Goal: Task Accomplishment & Management: Manage account settings

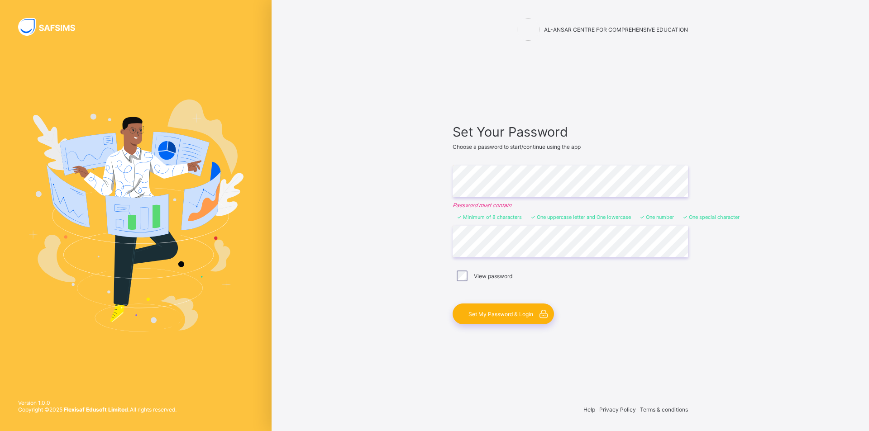
click at [489, 314] on span "Set My Password & Login" at bounding box center [500, 314] width 65 height 7
click at [516, 312] on span "Set My Password & Login" at bounding box center [500, 314] width 65 height 7
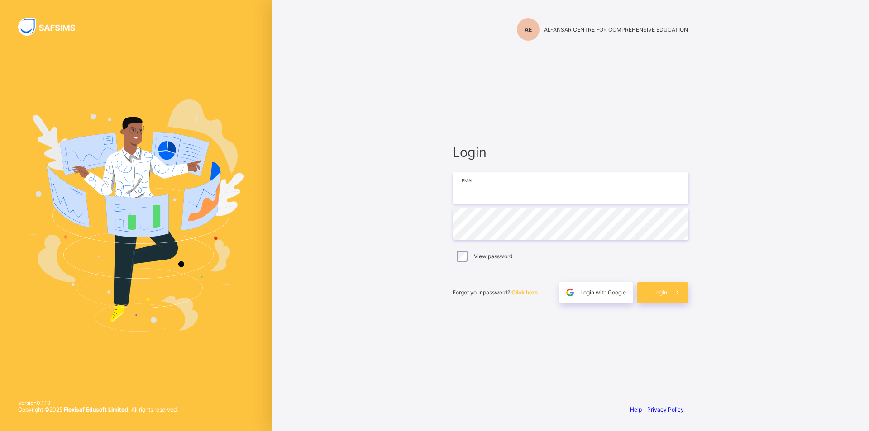
click at [522, 187] on input "email" at bounding box center [569, 188] width 235 height 32
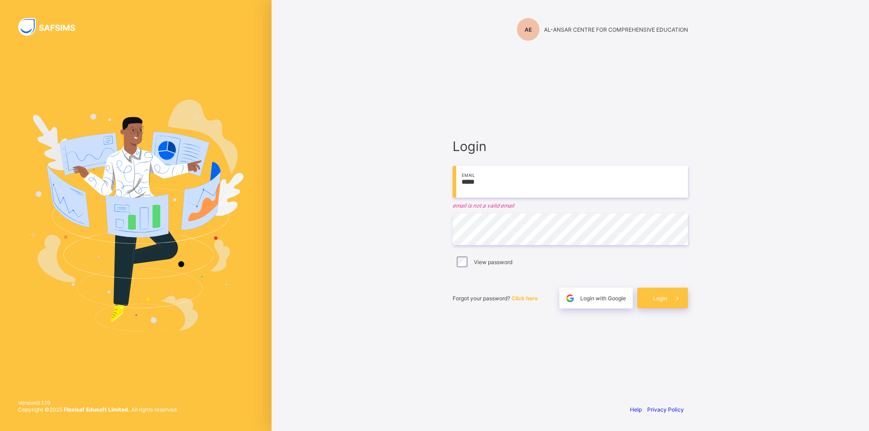
type input "******"
click at [558, 186] on input "******" at bounding box center [569, 182] width 235 height 32
click at [503, 189] on input "email" at bounding box center [569, 182] width 235 height 32
click at [657, 300] on span "Login" at bounding box center [660, 298] width 14 height 7
click at [512, 183] on input "email" at bounding box center [569, 182] width 235 height 32
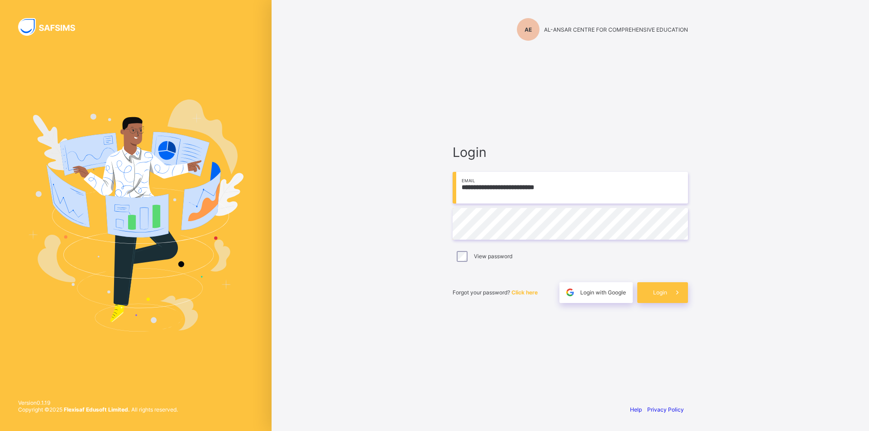
click at [466, 188] on input "**********" at bounding box center [569, 188] width 235 height 32
type input "**********"
click at [663, 295] on span "Login" at bounding box center [660, 292] width 14 height 7
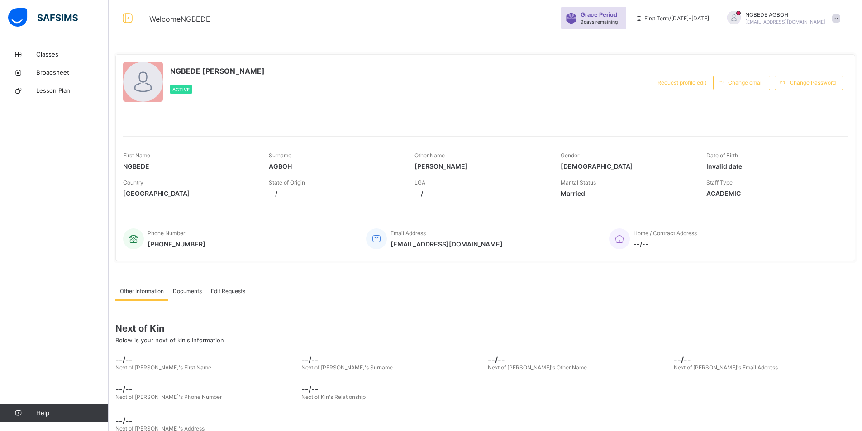
click at [282, 188] on span at bounding box center [335, 188] width 132 height 4
click at [275, 194] on span "--/--" at bounding box center [335, 194] width 132 height 8
click at [276, 194] on span "--/--" at bounding box center [335, 194] width 132 height 8
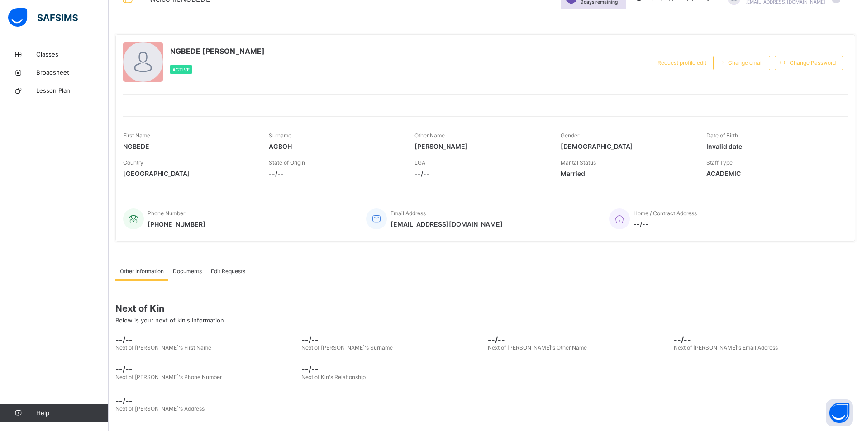
scroll to position [21, 0]
click at [230, 271] on span "Edit Requests" at bounding box center [228, 269] width 34 height 7
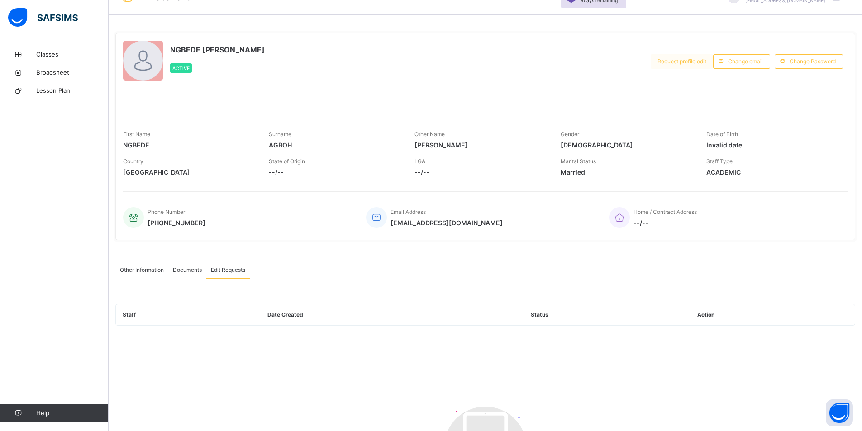
click at [705, 62] on span "Request profile edit" at bounding box center [681, 61] width 49 height 7
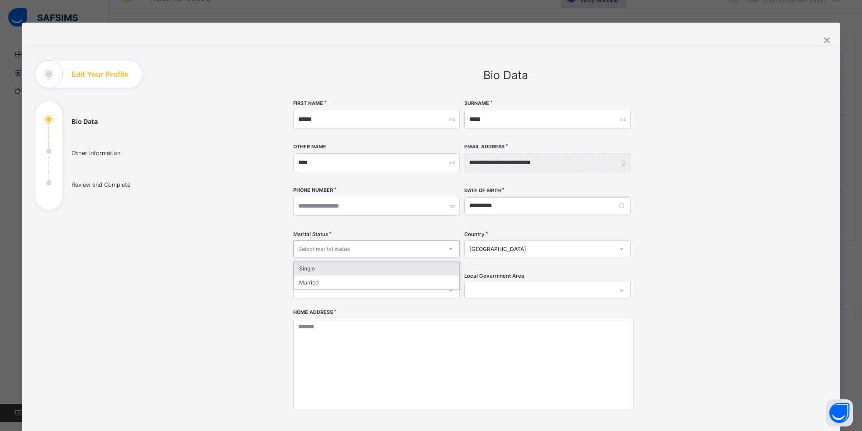
click at [449, 249] on icon at bounding box center [450, 248] width 5 height 9
click at [382, 287] on div "Married" at bounding box center [377, 282] width 166 height 14
click at [414, 207] on input "number" at bounding box center [376, 206] width 166 height 19
type input "**********"
click at [448, 291] on icon at bounding box center [450, 290] width 5 height 9
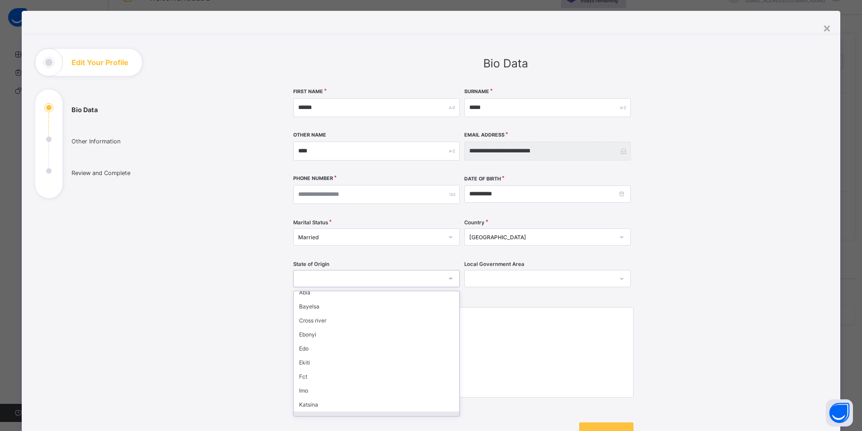
scroll to position [0, 0]
click at [314, 387] on div "Fct" at bounding box center [377, 382] width 166 height 14
click at [619, 280] on icon at bounding box center [621, 278] width 5 height 9
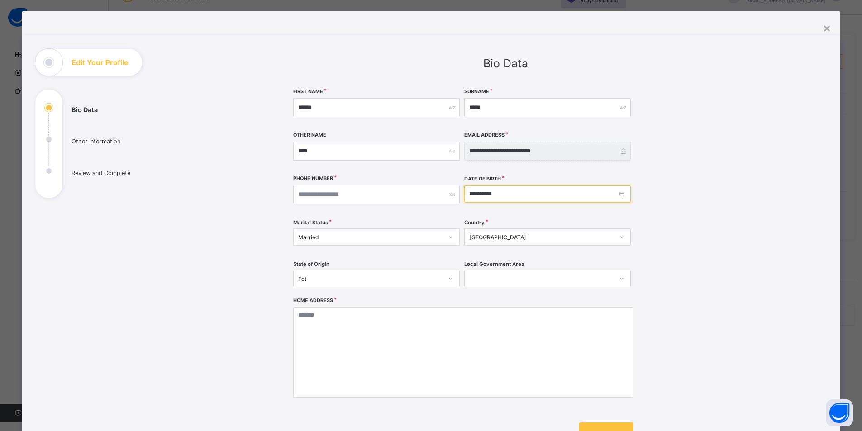
click at [620, 197] on input "**********" at bounding box center [547, 193] width 166 height 17
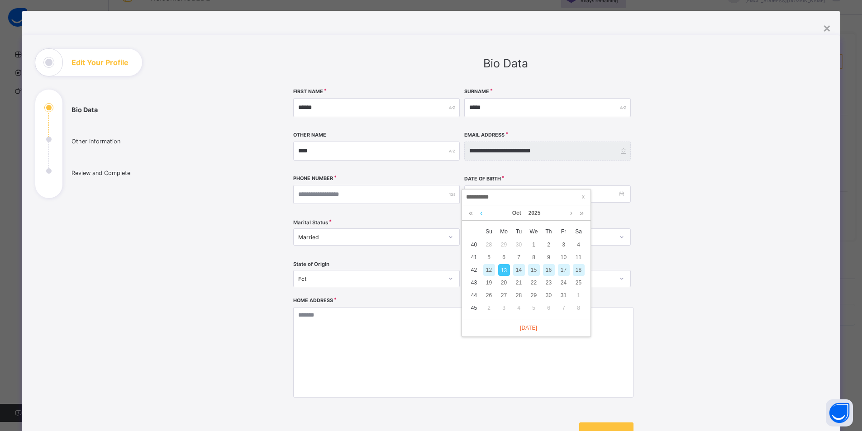
click at [481, 214] on link at bounding box center [481, 212] width 7 height 15
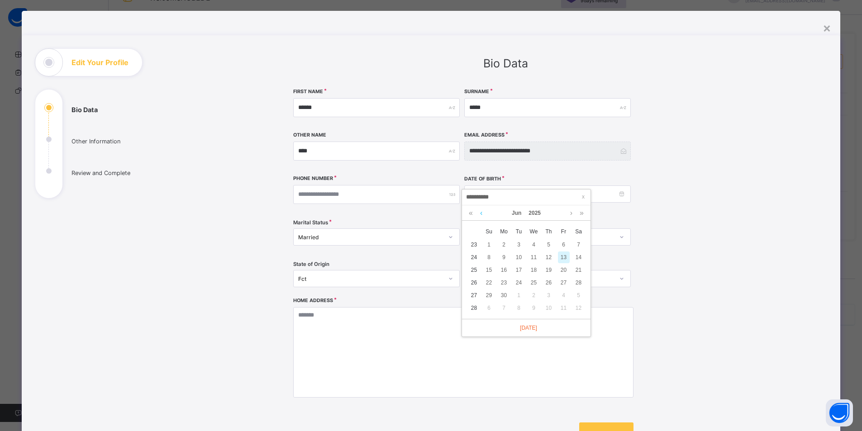
click at [481, 214] on link at bounding box center [481, 212] width 7 height 15
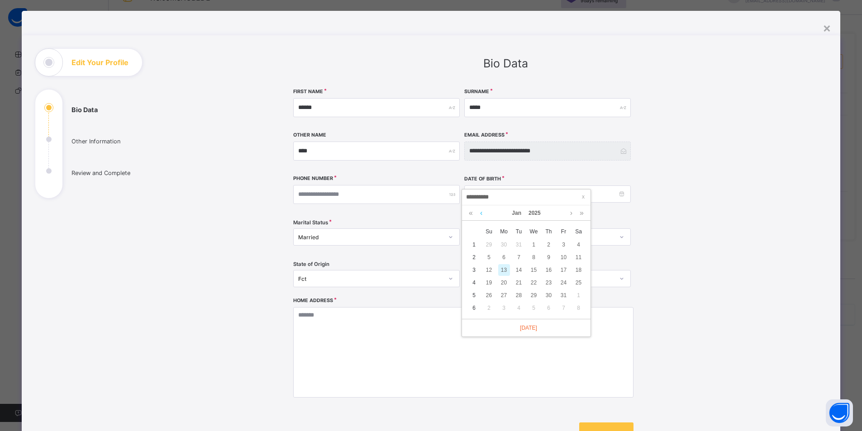
click at [481, 214] on link at bounding box center [481, 212] width 7 height 15
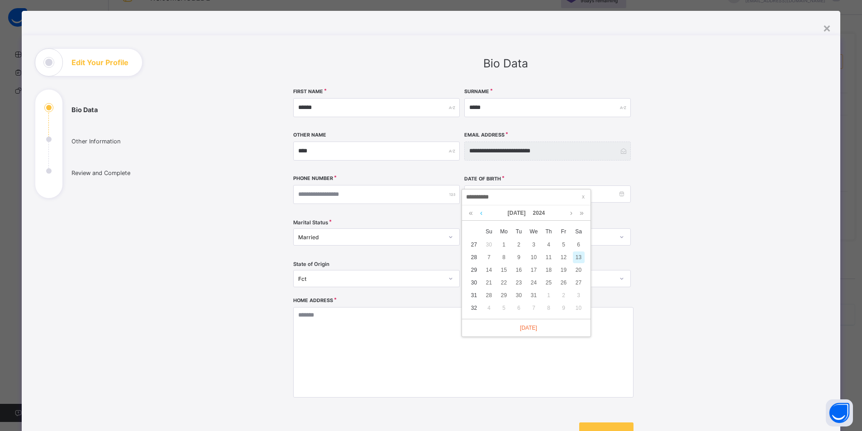
click at [481, 214] on link at bounding box center [481, 212] width 7 height 15
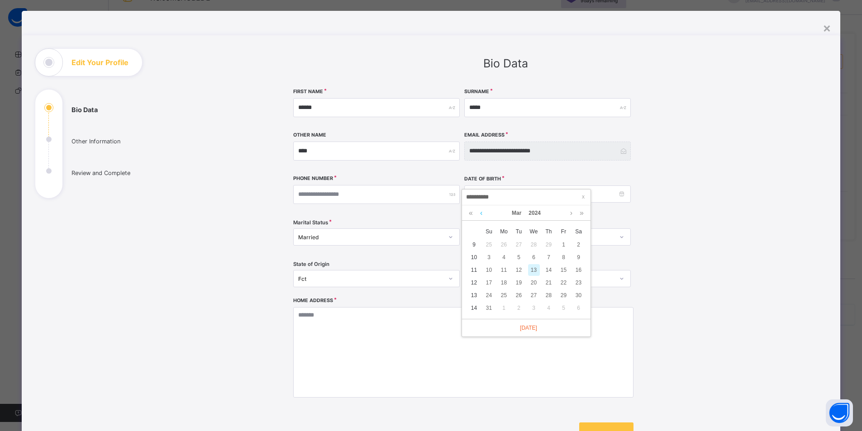
click at [481, 214] on link at bounding box center [481, 212] width 7 height 15
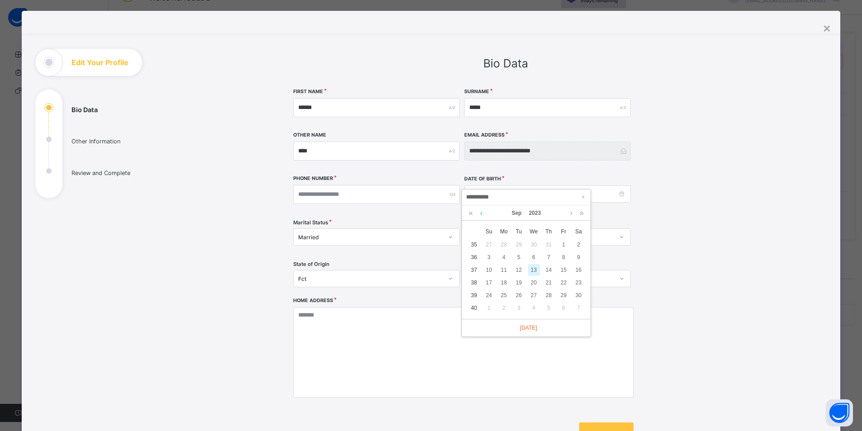
click at [481, 214] on link at bounding box center [481, 212] width 7 height 15
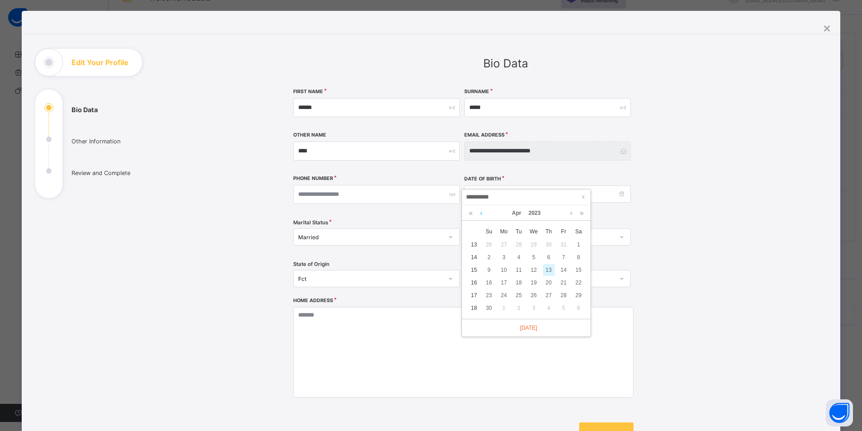
click at [481, 214] on link at bounding box center [481, 212] width 7 height 15
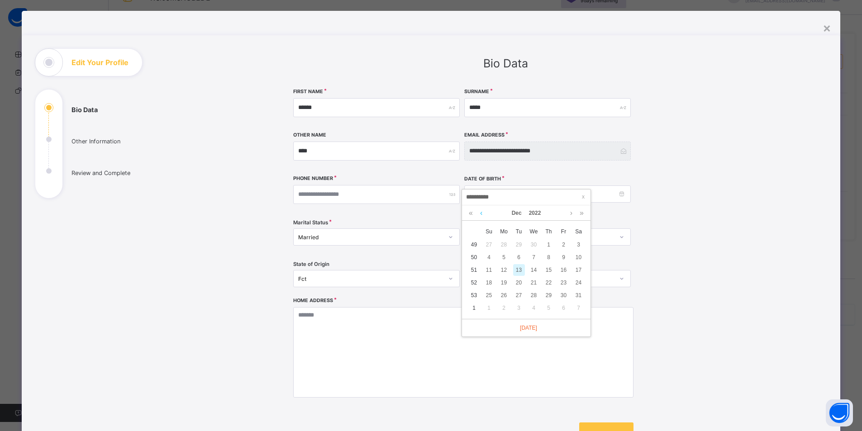
click at [481, 214] on link at bounding box center [481, 212] width 7 height 15
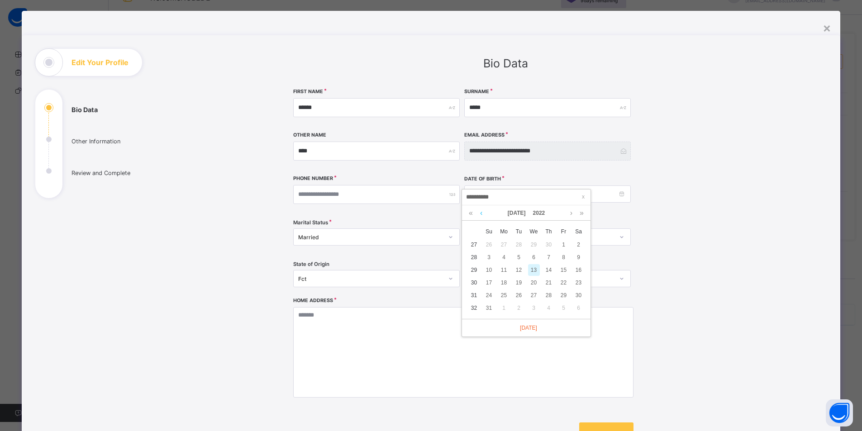
click at [481, 214] on link at bounding box center [481, 212] width 7 height 15
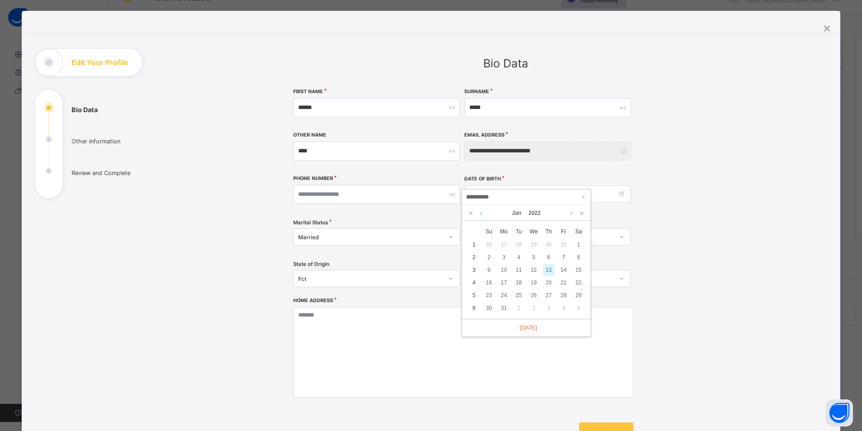
click at [481, 214] on link at bounding box center [481, 212] width 7 height 15
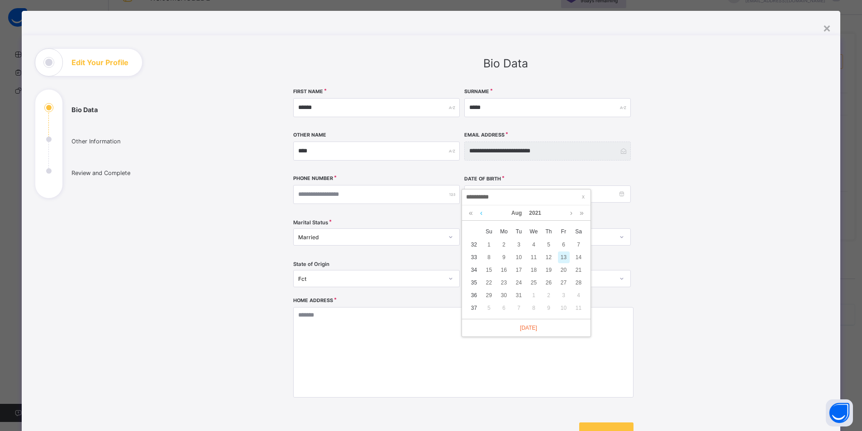
click at [481, 214] on link at bounding box center [481, 212] width 7 height 15
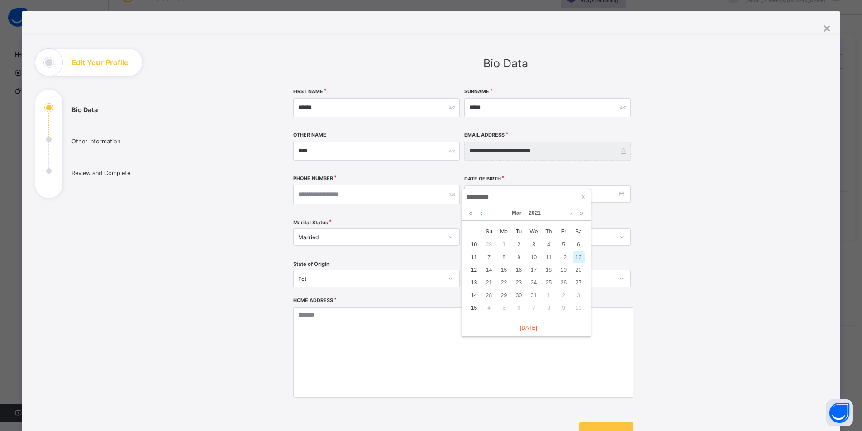
click at [481, 214] on link at bounding box center [481, 212] width 7 height 15
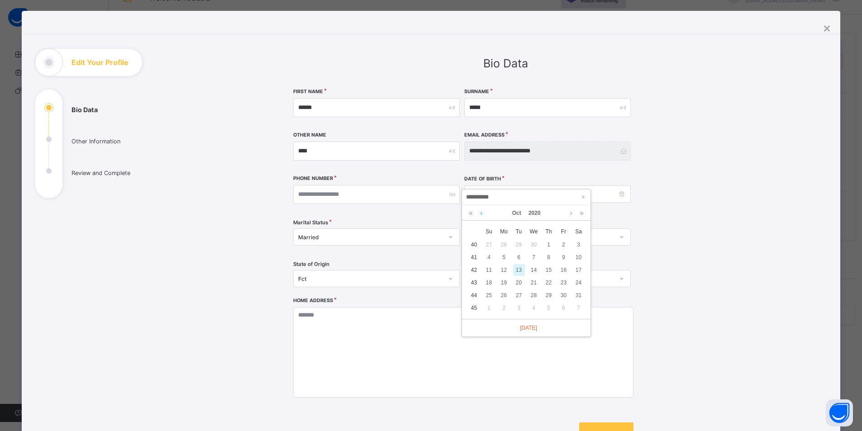
click at [481, 214] on link at bounding box center [481, 212] width 7 height 15
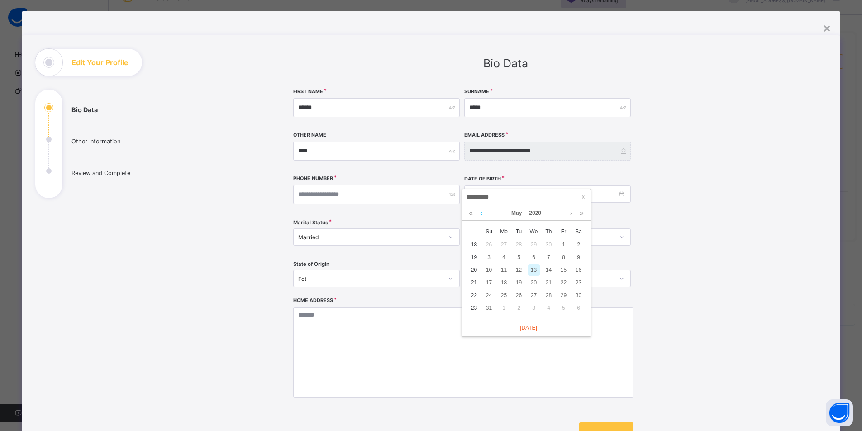
click at [481, 214] on link at bounding box center [481, 212] width 7 height 15
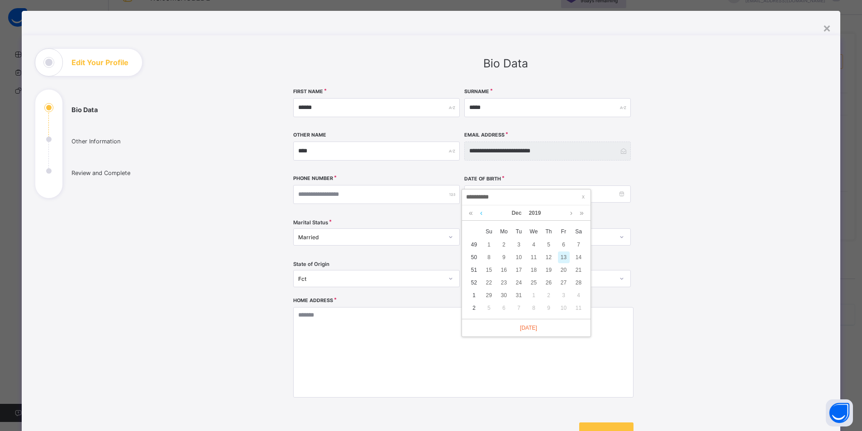
click at [481, 214] on link at bounding box center [481, 212] width 7 height 15
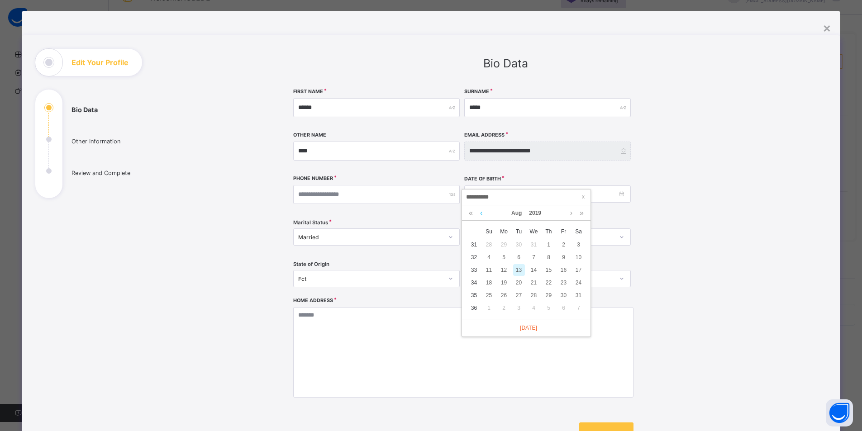
click at [481, 214] on link at bounding box center [481, 212] width 7 height 15
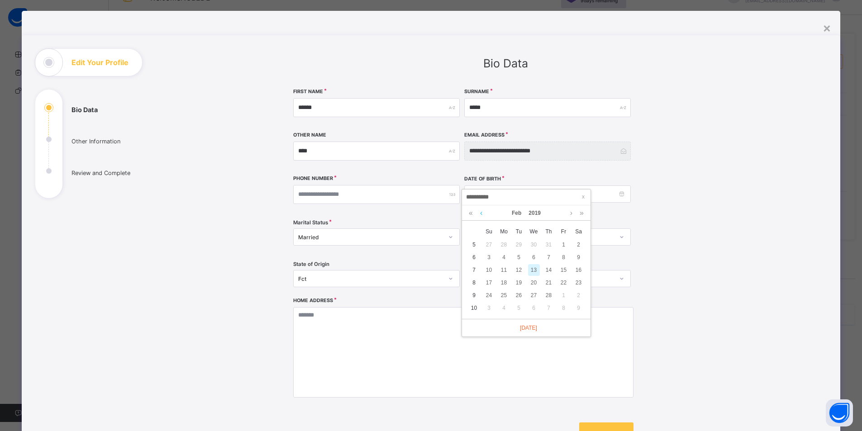
click at [481, 214] on link at bounding box center [481, 212] width 7 height 15
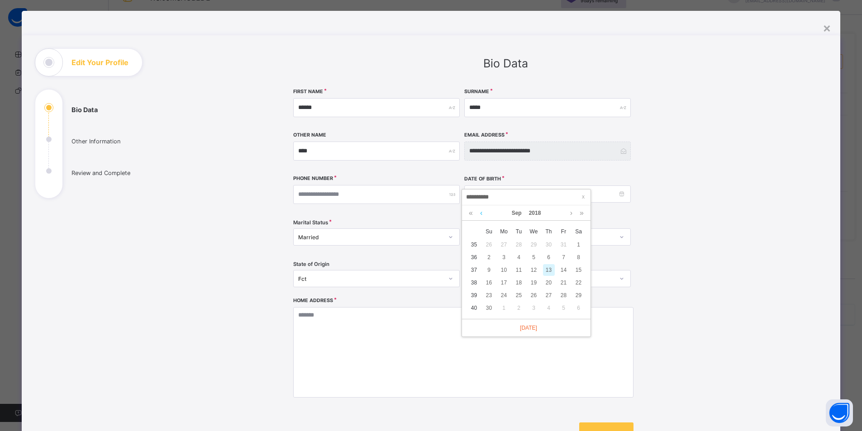
click at [481, 214] on link at bounding box center [481, 212] width 7 height 15
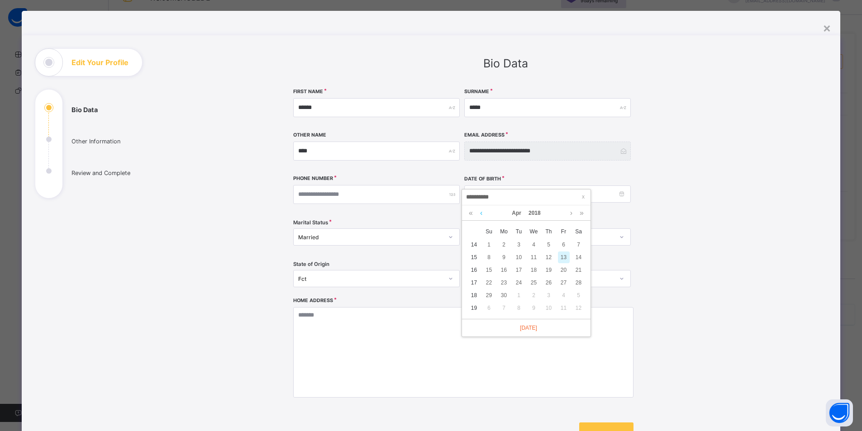
click at [481, 214] on link at bounding box center [481, 212] width 7 height 15
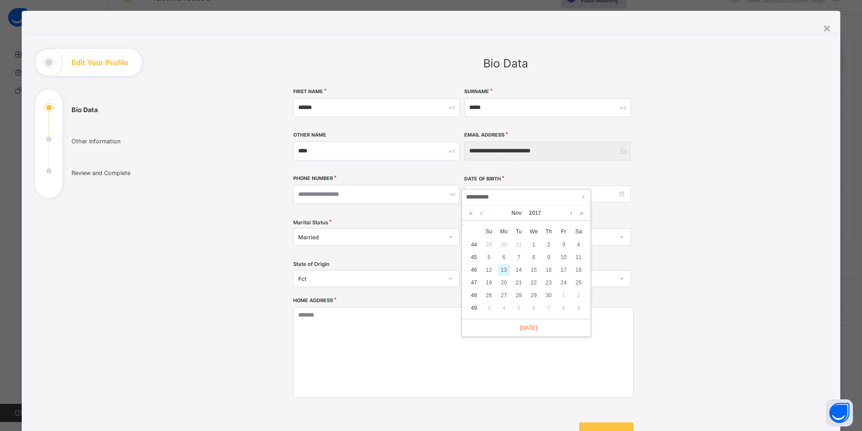
click at [481, 214] on link at bounding box center [481, 212] width 7 height 15
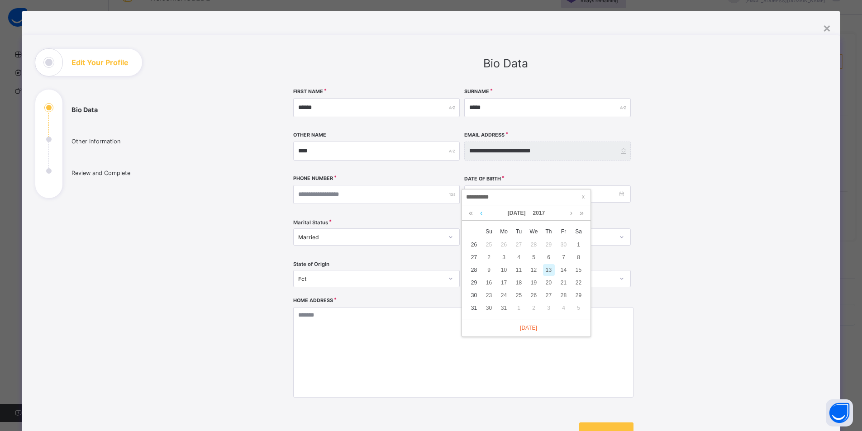
click at [481, 214] on link at bounding box center [481, 212] width 7 height 15
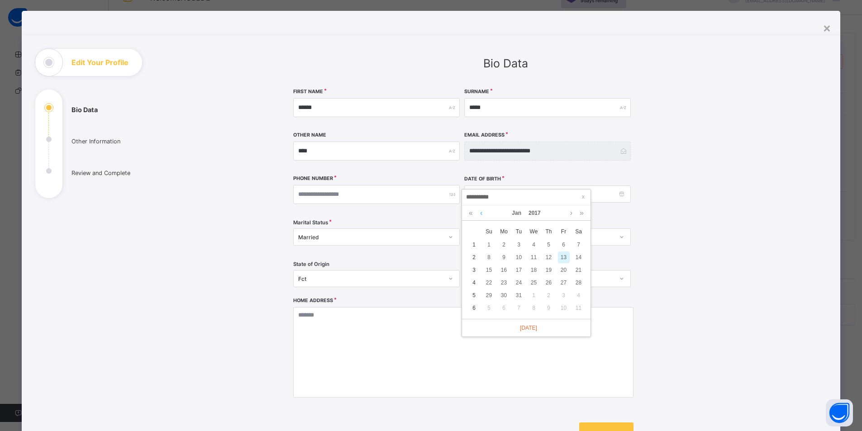
click at [481, 214] on link at bounding box center [481, 212] width 7 height 15
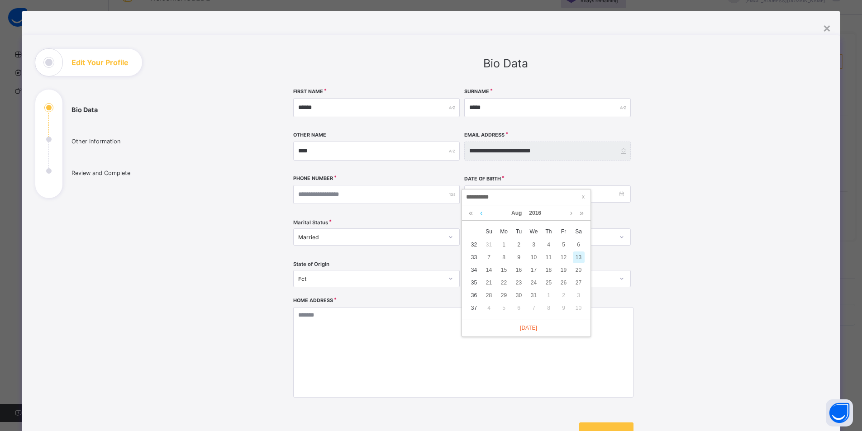
click at [481, 214] on link at bounding box center [481, 212] width 7 height 15
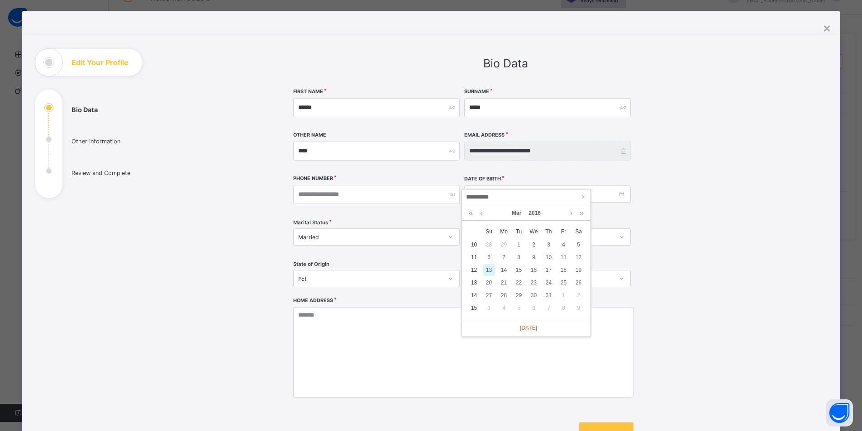
click at [481, 214] on link at bounding box center [481, 212] width 7 height 15
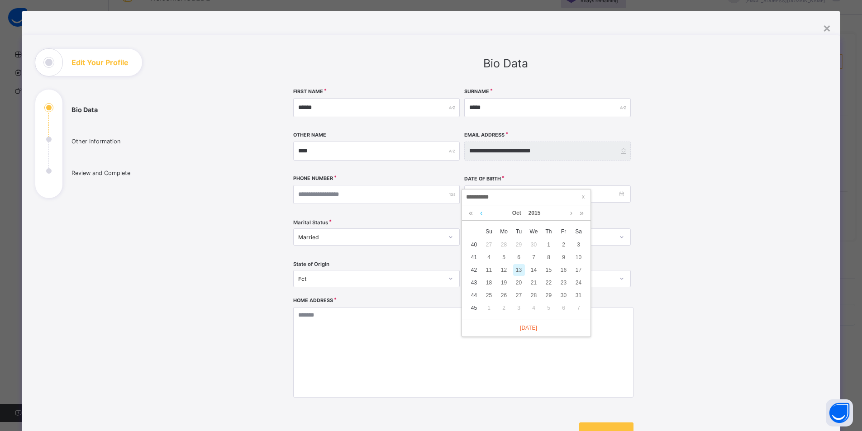
click at [481, 214] on link at bounding box center [481, 212] width 7 height 15
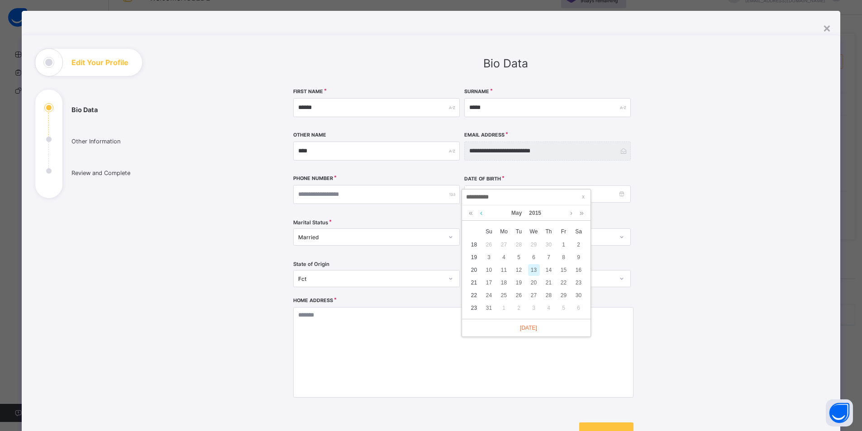
click at [481, 214] on link at bounding box center [481, 212] width 7 height 15
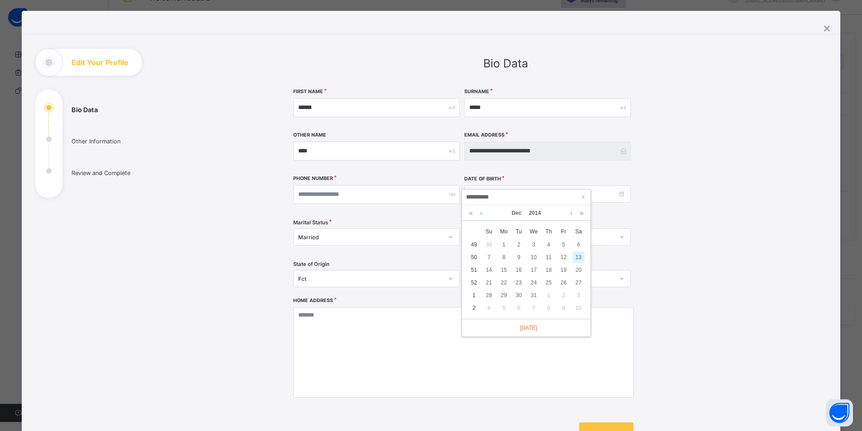
click at [481, 214] on link at bounding box center [481, 212] width 7 height 15
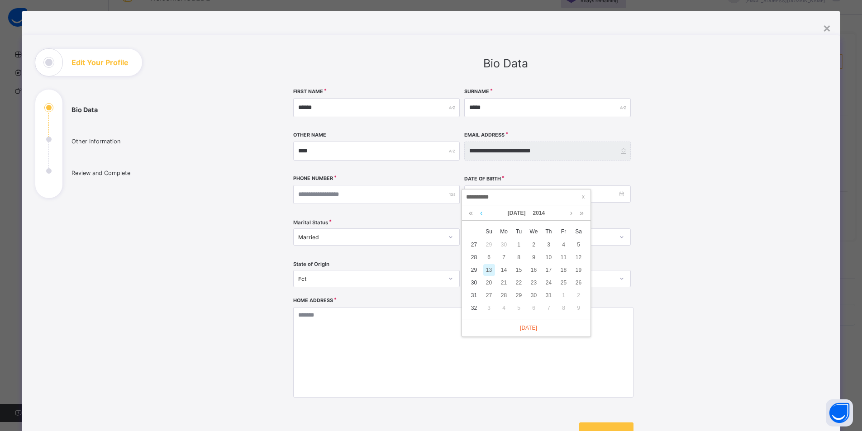
click at [481, 214] on link at bounding box center [481, 212] width 7 height 15
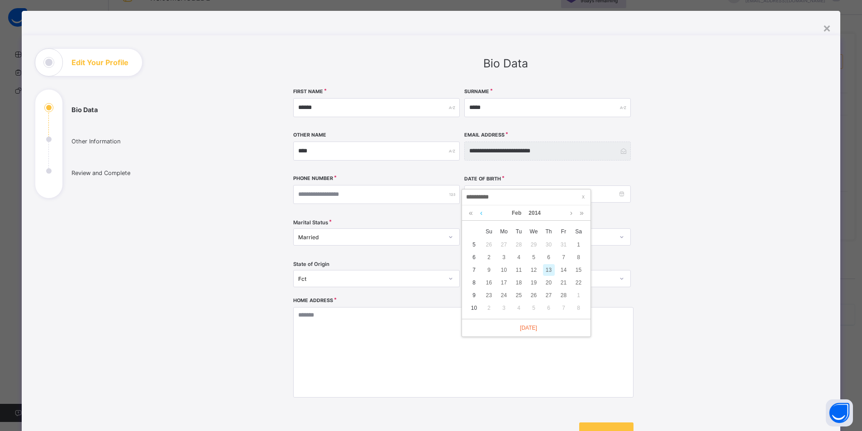
click at [481, 214] on link at bounding box center [481, 212] width 7 height 15
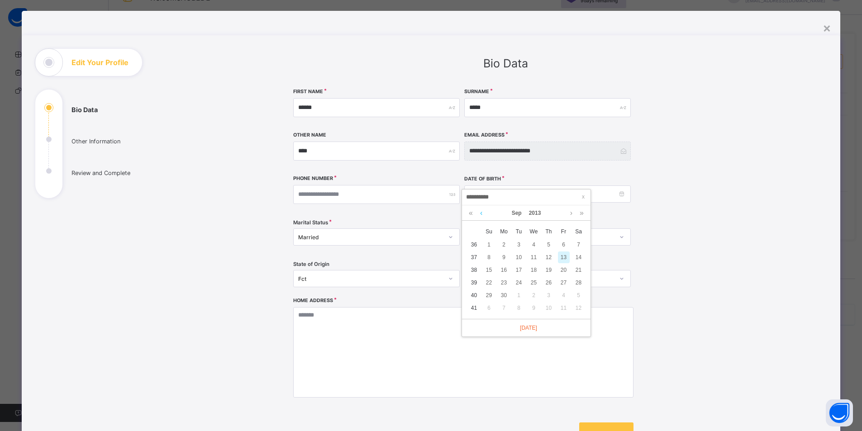
click at [481, 214] on link at bounding box center [481, 212] width 7 height 15
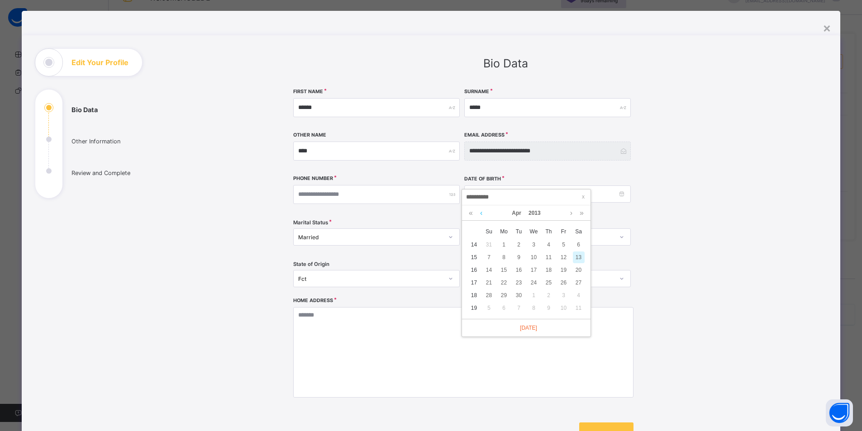
click at [481, 214] on link at bounding box center [481, 212] width 7 height 15
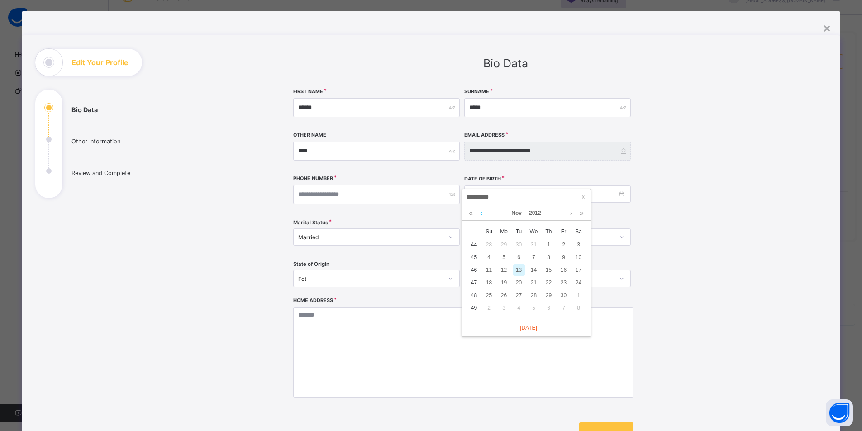
click at [481, 214] on link at bounding box center [481, 212] width 7 height 15
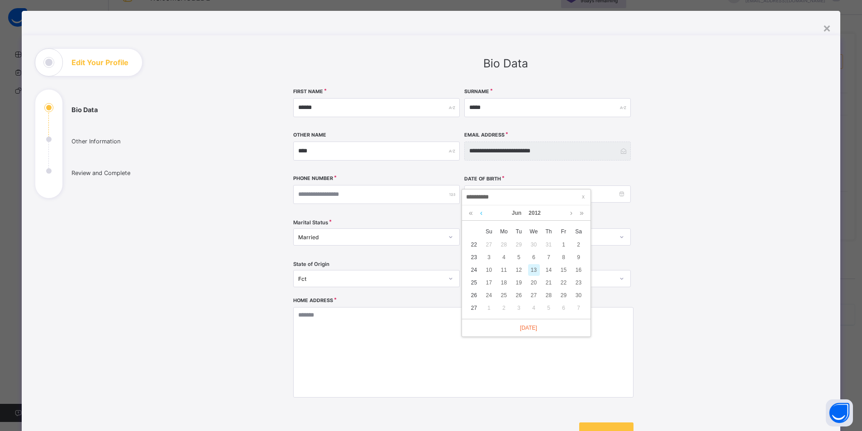
click at [481, 214] on link at bounding box center [481, 212] width 7 height 15
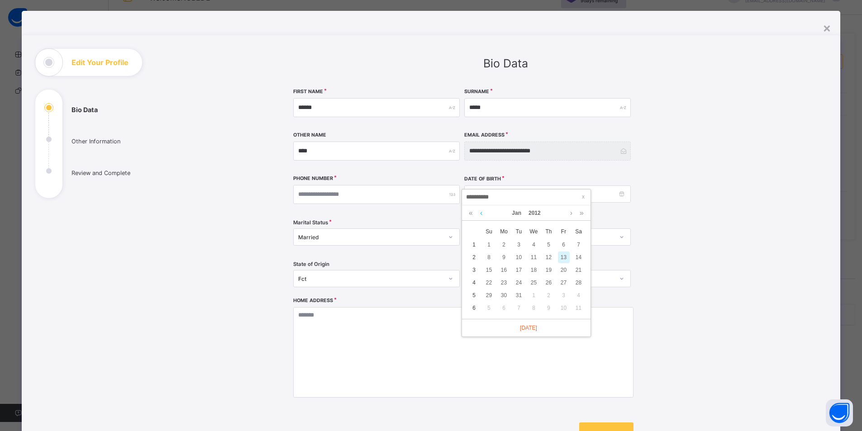
click at [481, 214] on link at bounding box center [481, 212] width 7 height 15
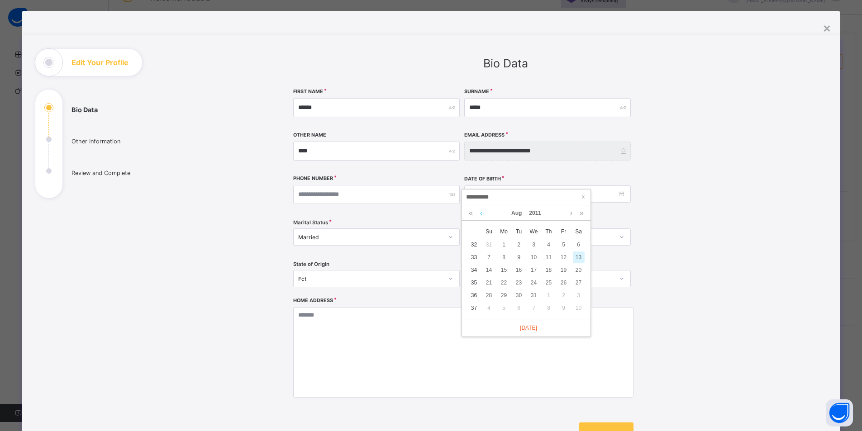
click at [481, 214] on link at bounding box center [481, 212] width 7 height 15
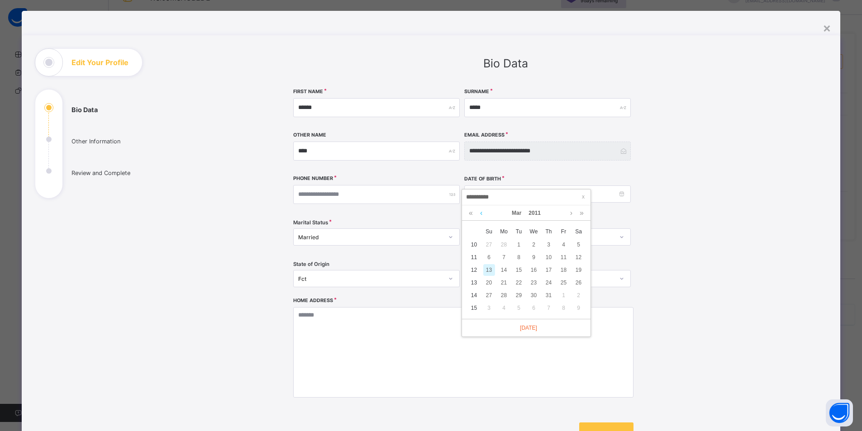
click at [481, 214] on link at bounding box center [481, 212] width 7 height 15
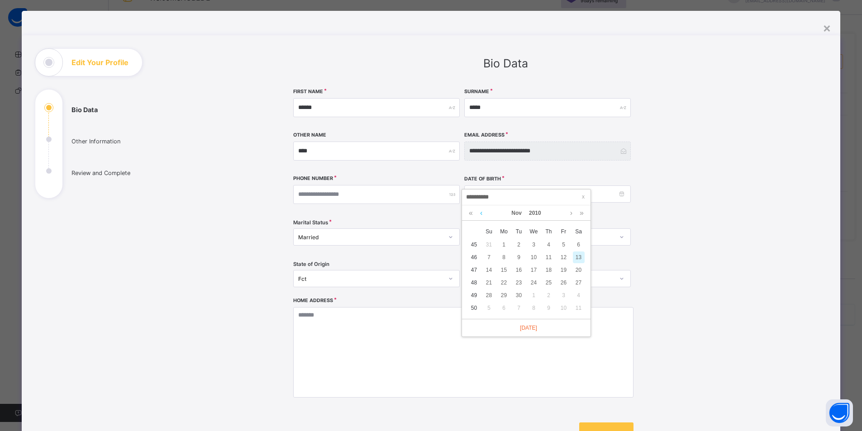
click at [481, 214] on link at bounding box center [481, 212] width 7 height 15
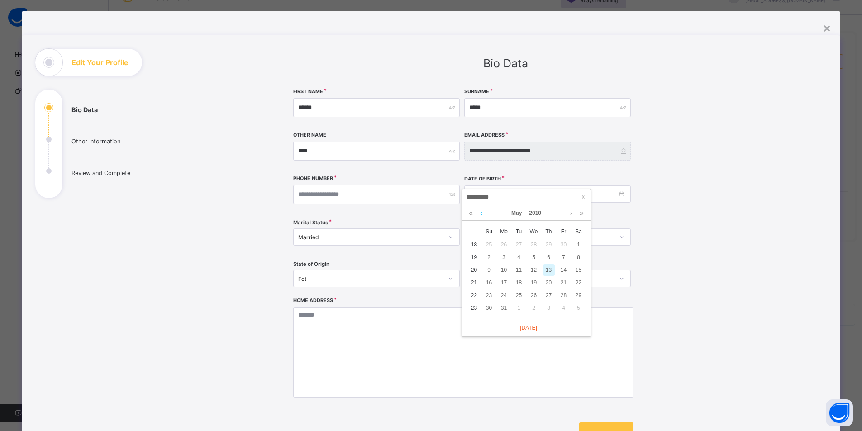
click at [481, 214] on link at bounding box center [481, 212] width 7 height 15
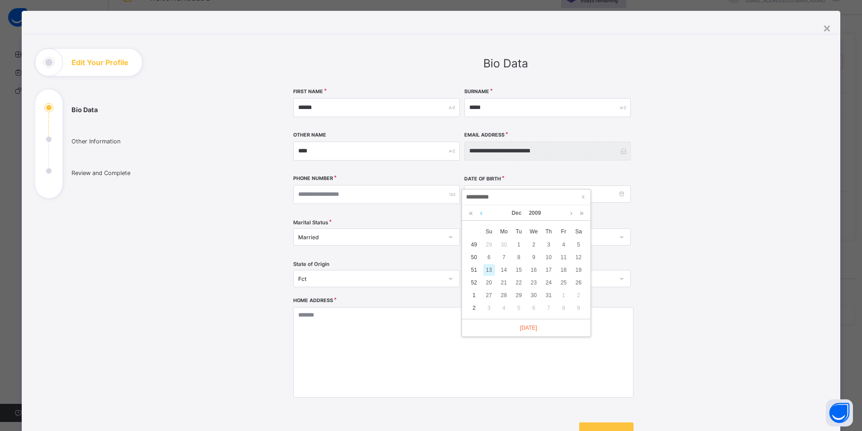
click at [481, 214] on link at bounding box center [481, 212] width 7 height 15
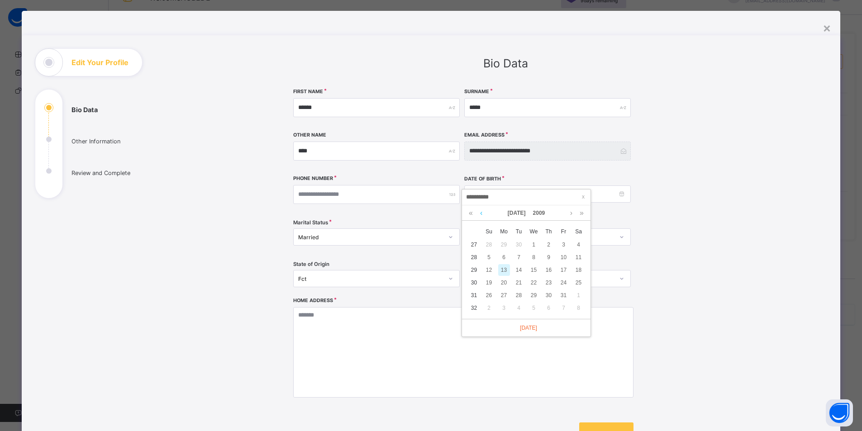
click at [481, 214] on link at bounding box center [481, 212] width 7 height 15
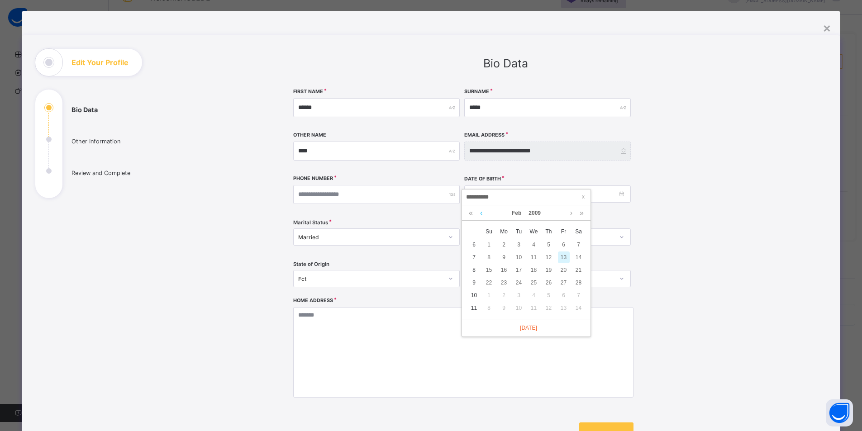
click at [481, 214] on link at bounding box center [481, 212] width 7 height 15
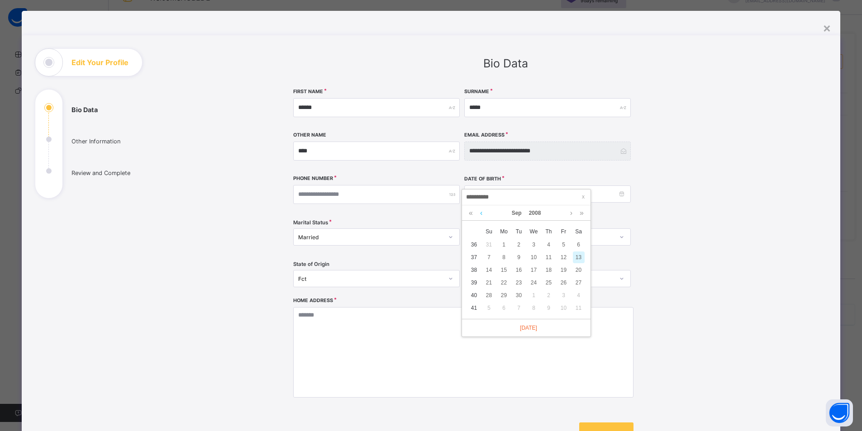
click at [481, 214] on link at bounding box center [481, 212] width 7 height 15
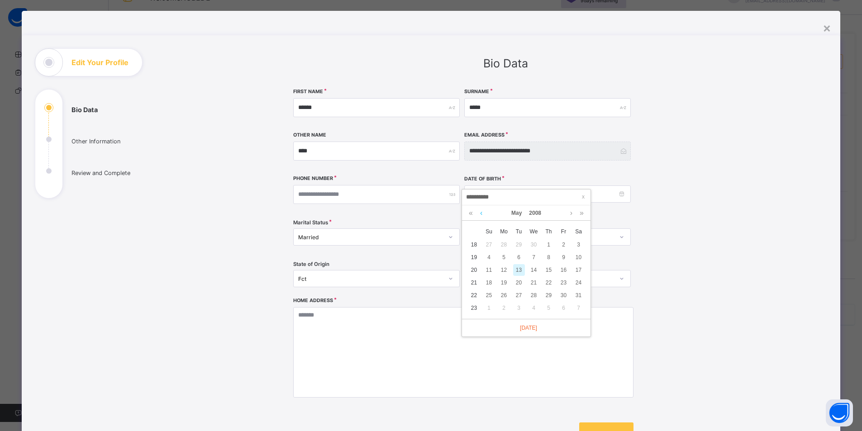
click at [481, 215] on link at bounding box center [481, 212] width 7 height 15
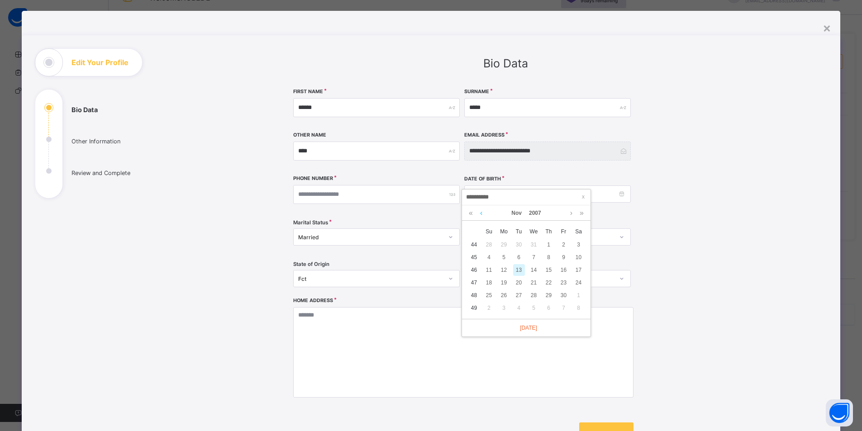
click at [481, 215] on link at bounding box center [481, 212] width 7 height 15
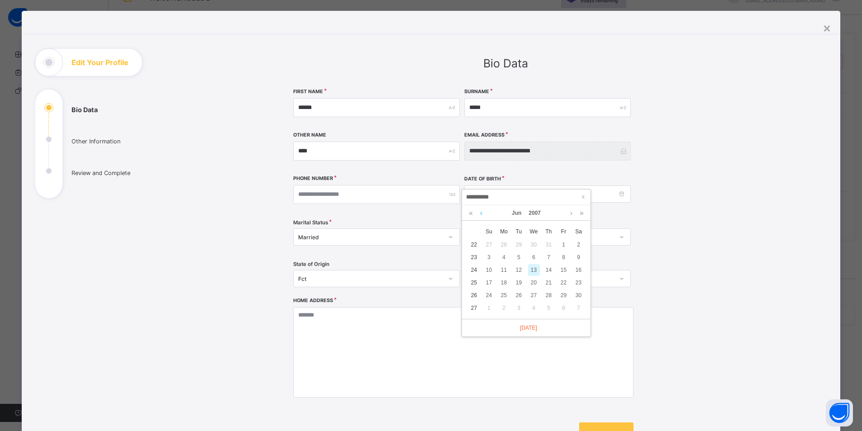
click at [481, 215] on link at bounding box center [481, 212] width 7 height 15
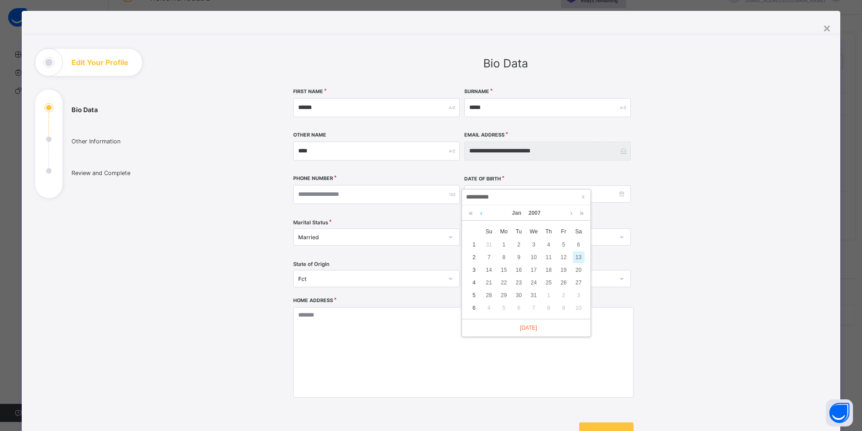
click at [481, 215] on link at bounding box center [481, 212] width 7 height 15
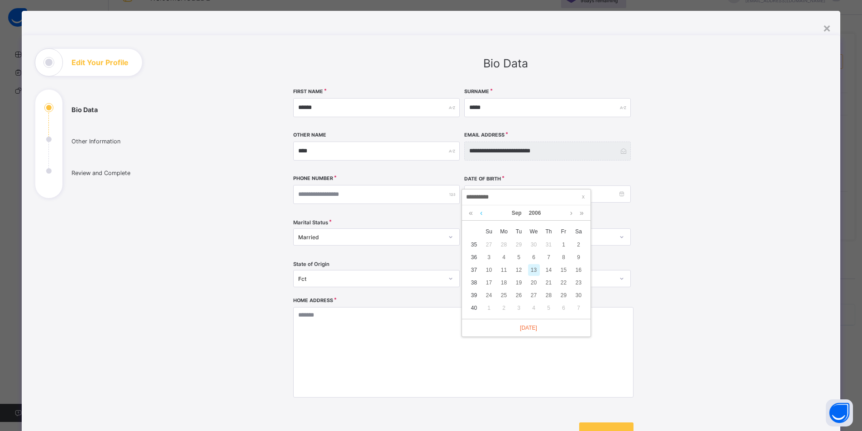
click at [481, 215] on link at bounding box center [481, 212] width 7 height 15
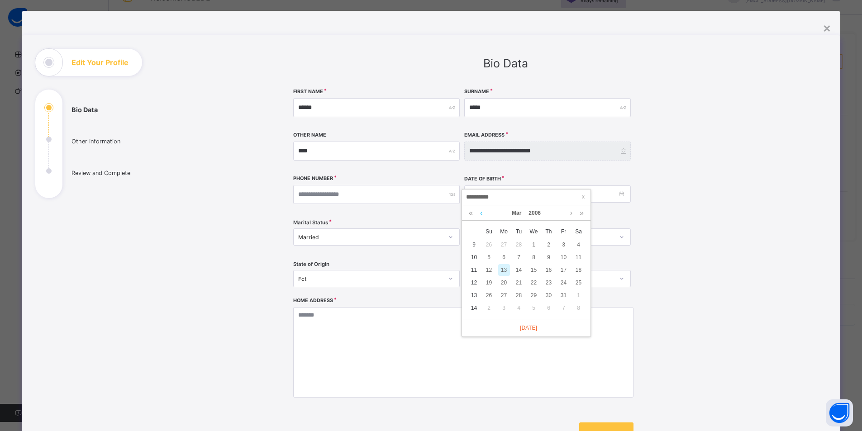
click at [481, 215] on link at bounding box center [481, 212] width 7 height 15
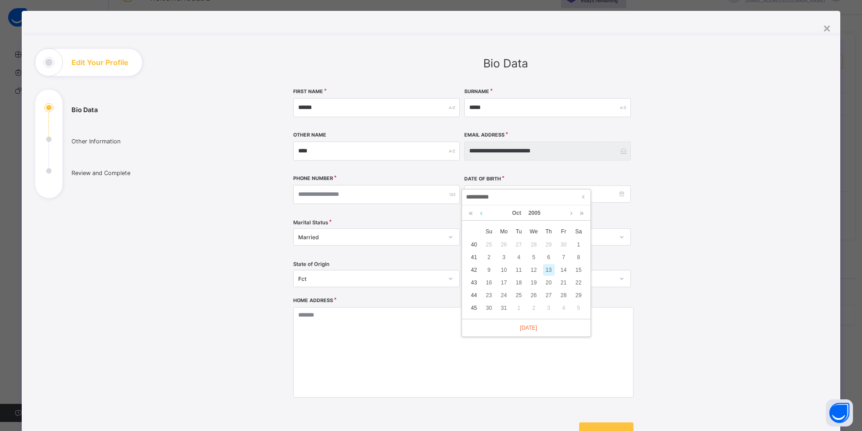
click at [481, 215] on link at bounding box center [481, 212] width 7 height 15
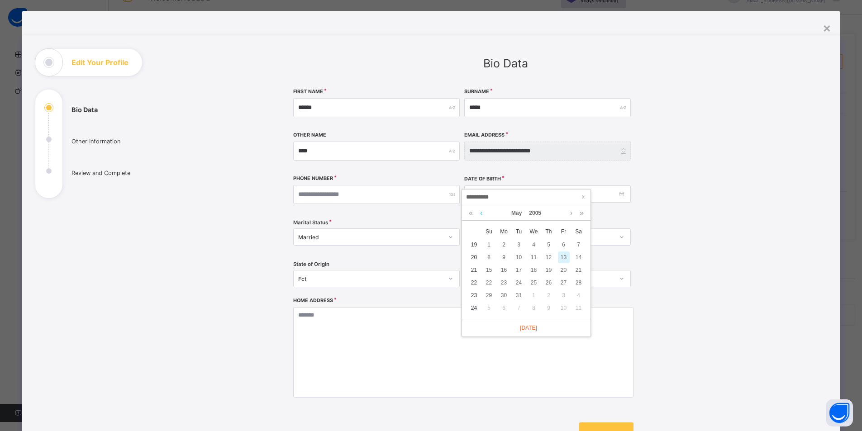
click at [481, 215] on link at bounding box center [481, 212] width 7 height 15
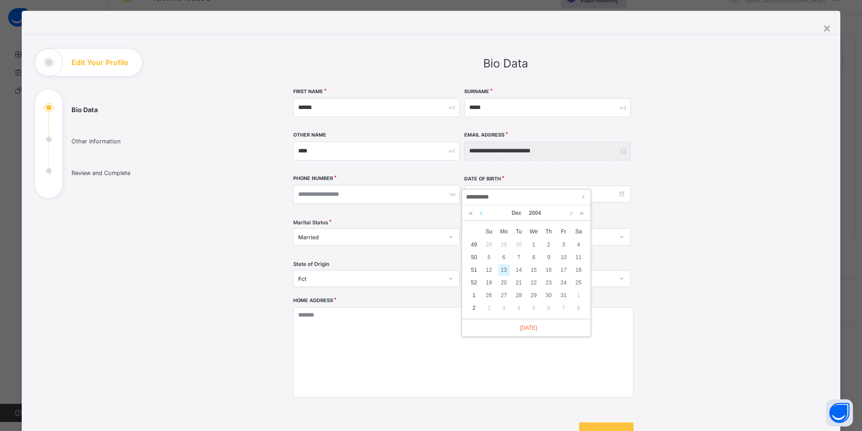
click at [481, 215] on link at bounding box center [481, 212] width 7 height 15
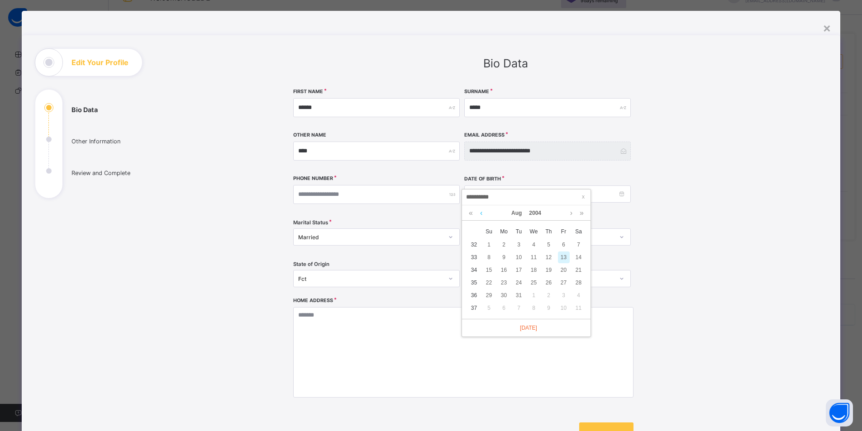
click at [481, 215] on link at bounding box center [481, 212] width 7 height 15
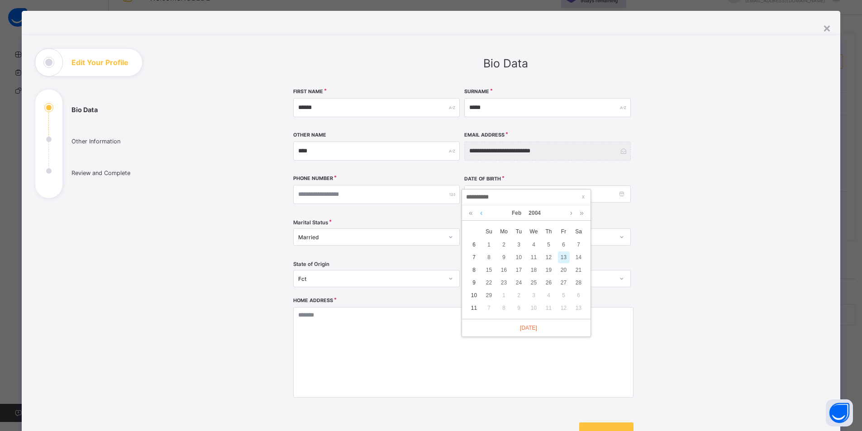
click at [481, 215] on link at bounding box center [481, 212] width 7 height 15
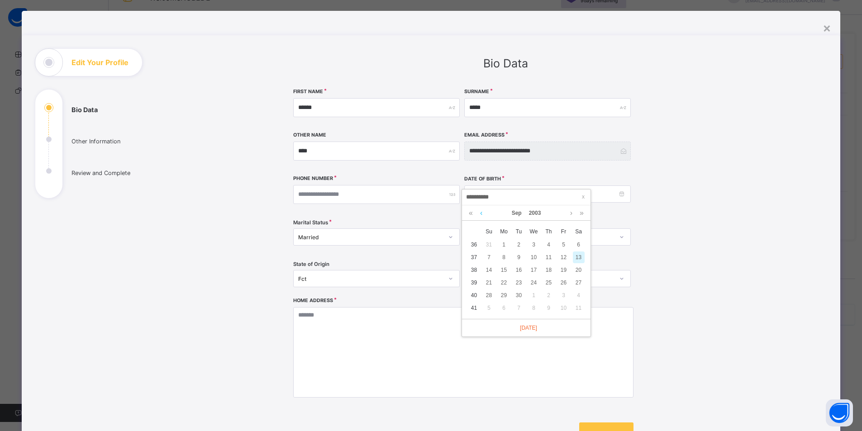
click at [481, 215] on link at bounding box center [481, 212] width 7 height 15
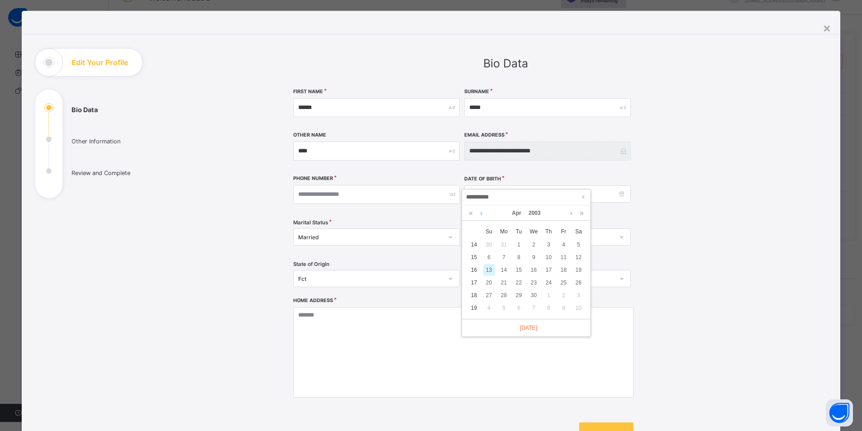
click at [481, 215] on link at bounding box center [481, 212] width 7 height 15
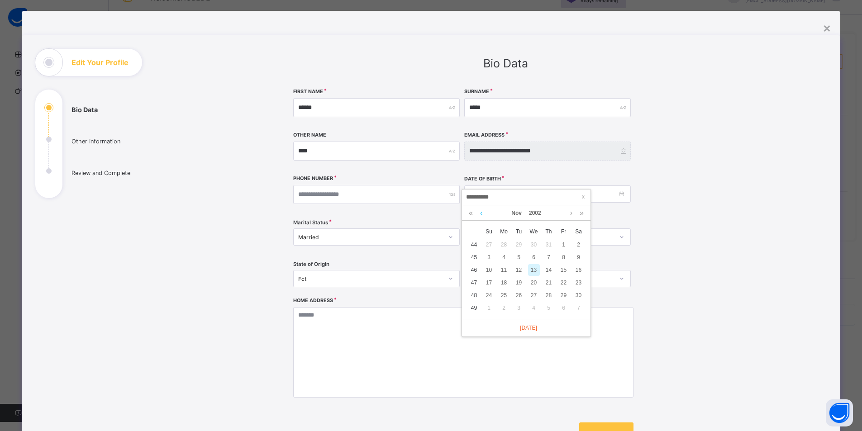
click at [481, 215] on link at bounding box center [481, 212] width 7 height 15
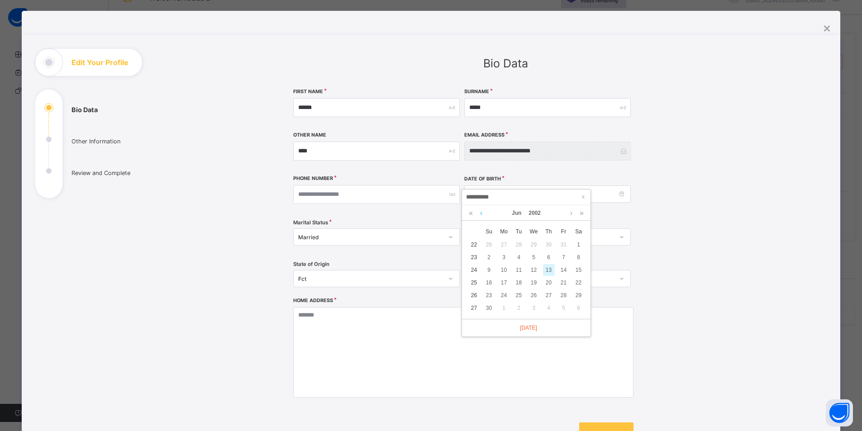
click at [481, 215] on link at bounding box center [481, 212] width 7 height 15
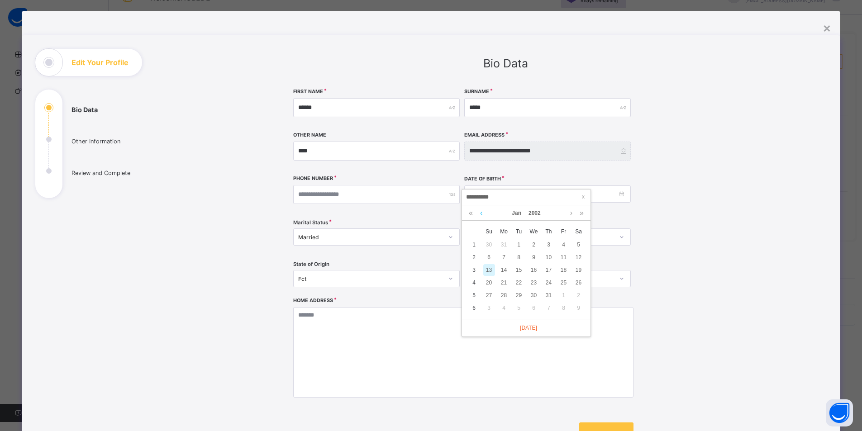
click at [481, 215] on link at bounding box center [481, 212] width 7 height 15
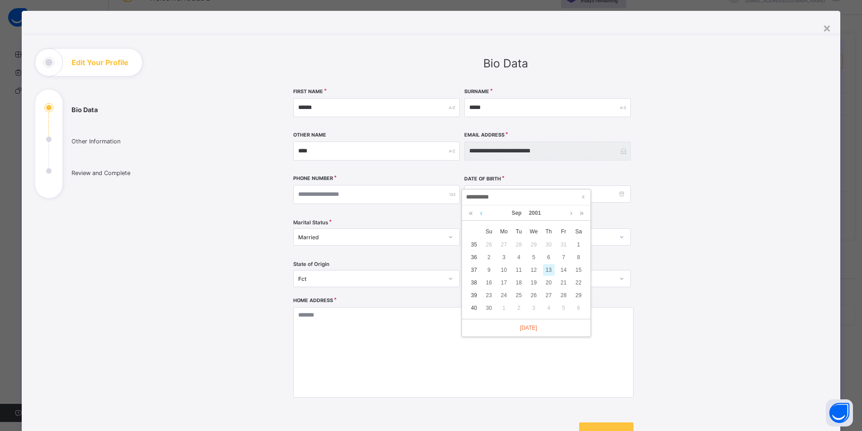
click at [481, 215] on link at bounding box center [481, 212] width 7 height 15
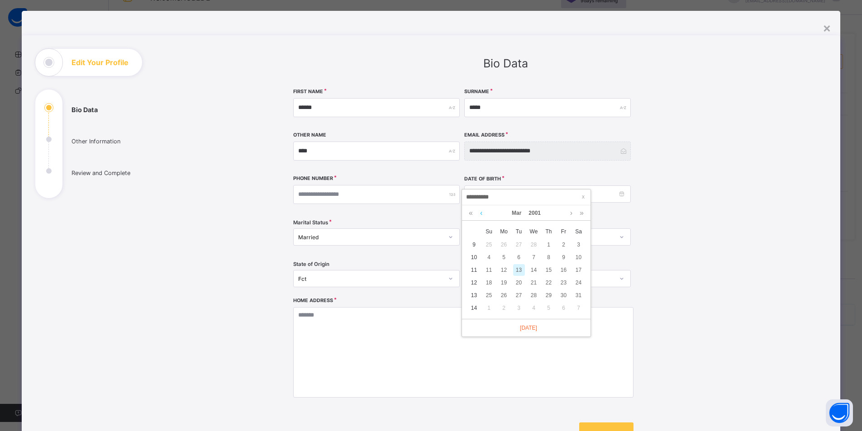
click at [481, 215] on link at bounding box center [481, 212] width 7 height 15
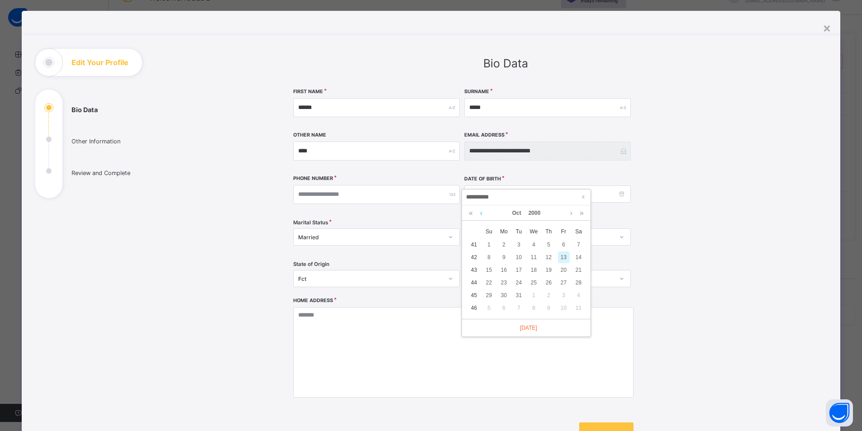
click at [481, 215] on link at bounding box center [481, 212] width 7 height 15
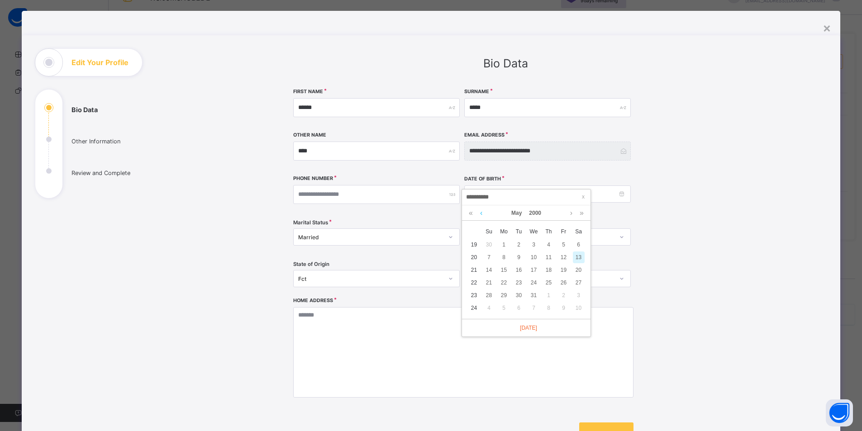
click at [481, 215] on link at bounding box center [481, 212] width 7 height 15
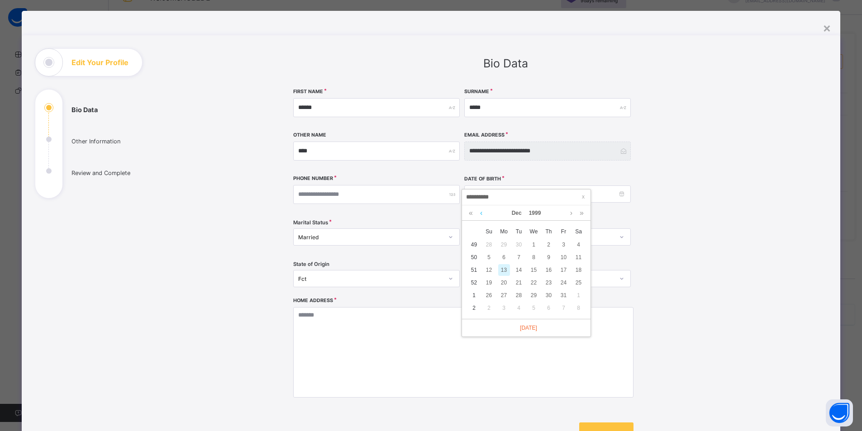
click at [481, 215] on link at bounding box center [481, 212] width 7 height 15
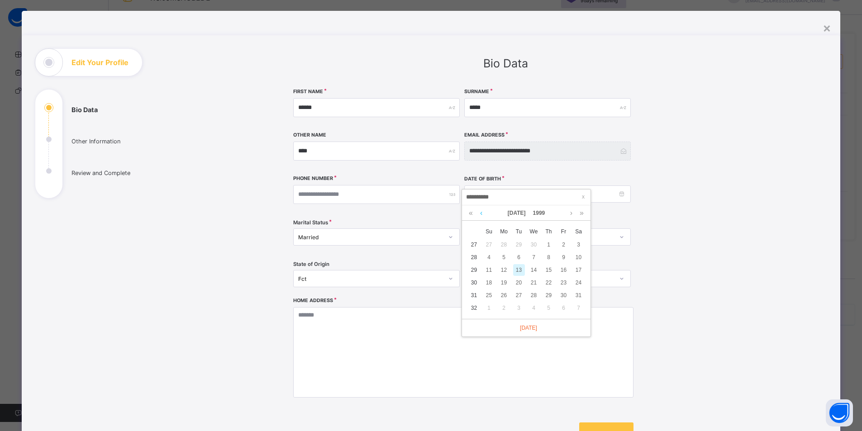
click at [481, 215] on link at bounding box center [481, 212] width 7 height 15
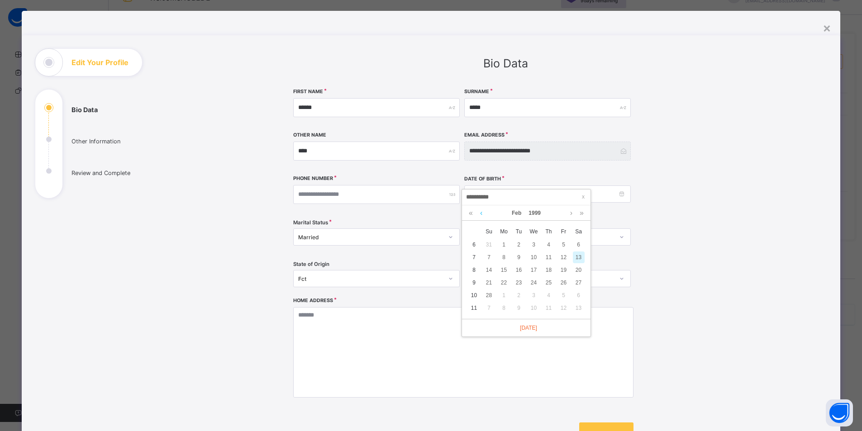
click at [481, 215] on link at bounding box center [481, 212] width 7 height 15
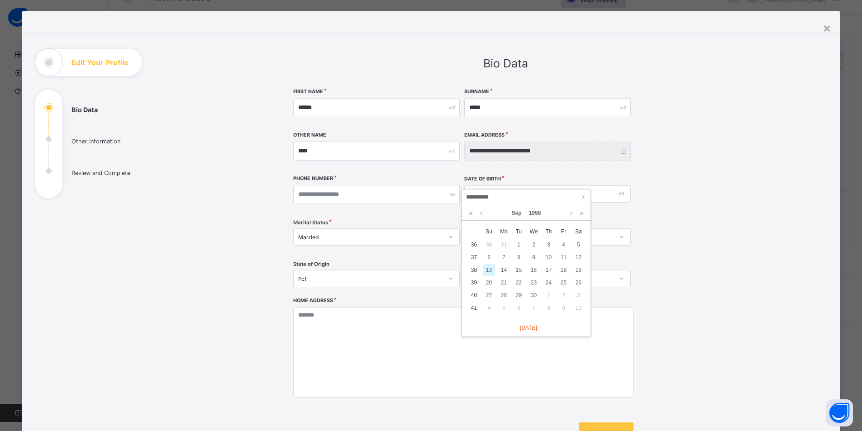
click at [481, 215] on link at bounding box center [481, 212] width 7 height 15
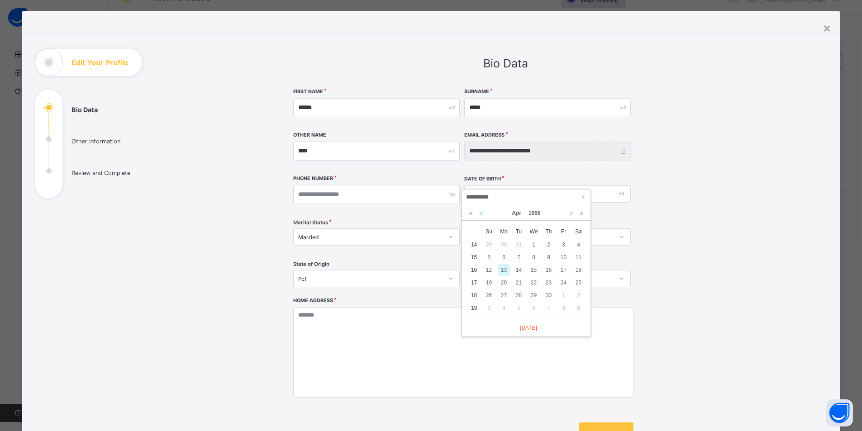
click at [481, 215] on link at bounding box center [481, 212] width 7 height 15
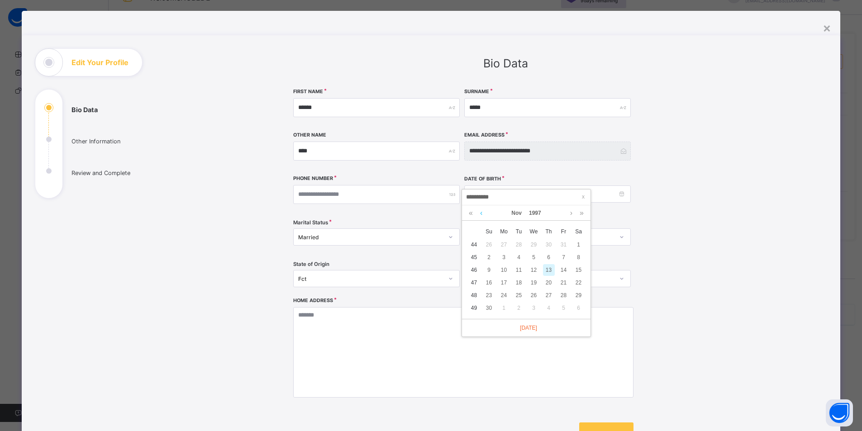
click at [481, 215] on link at bounding box center [481, 212] width 7 height 15
click at [570, 214] on link at bounding box center [571, 212] width 7 height 15
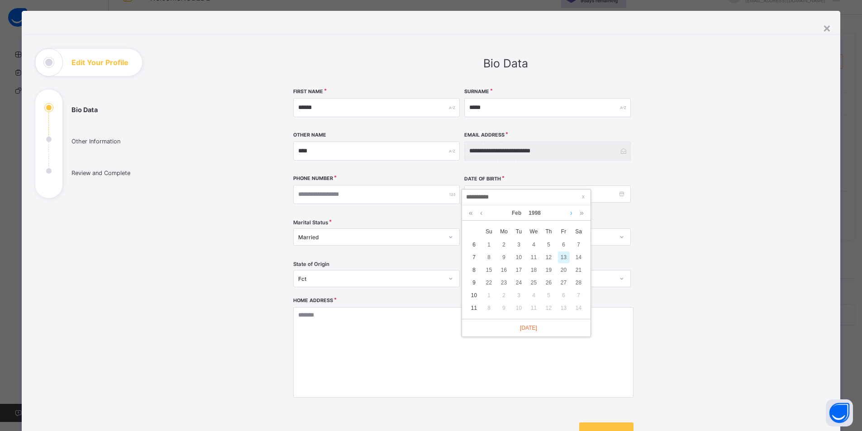
click at [570, 214] on link at bounding box center [571, 212] width 7 height 15
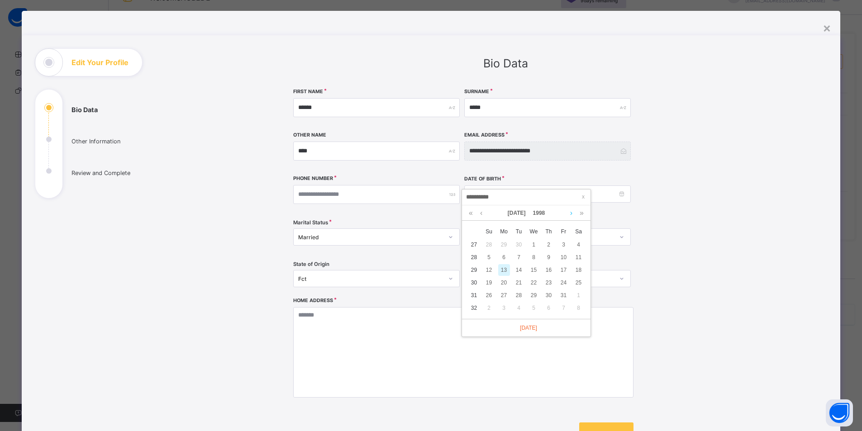
click at [570, 214] on link at bounding box center [571, 212] width 7 height 15
click at [562, 257] on div "7" at bounding box center [564, 258] width 12 height 12
type input "**********"
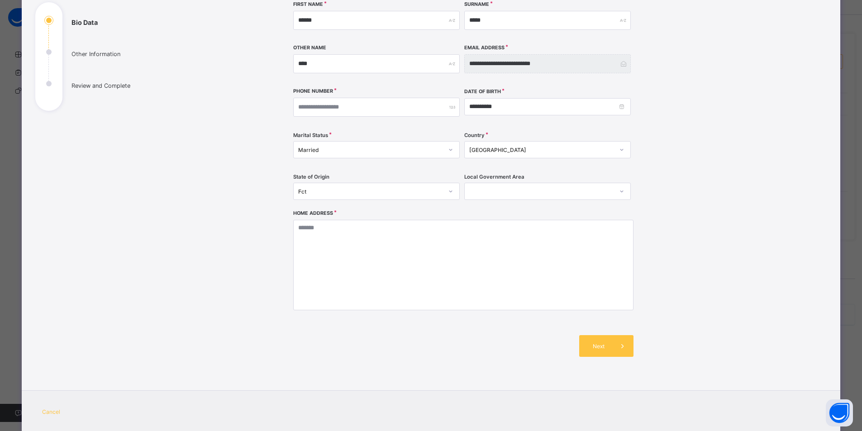
scroll to position [123, 0]
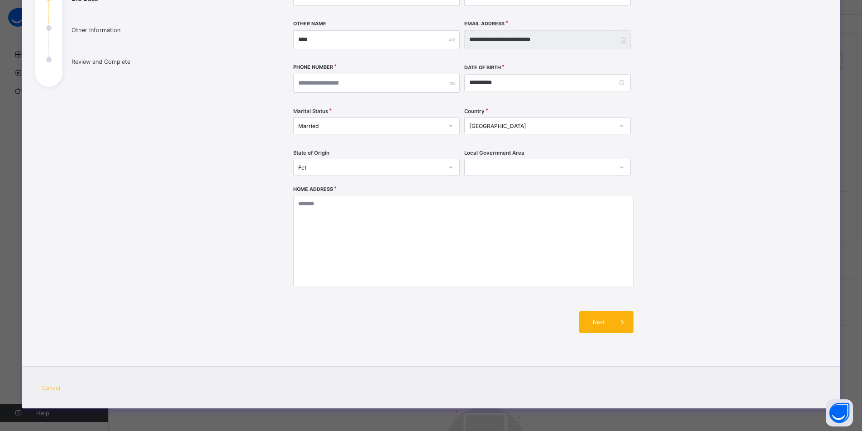
click at [599, 326] on div "Next" at bounding box center [606, 322] width 54 height 22
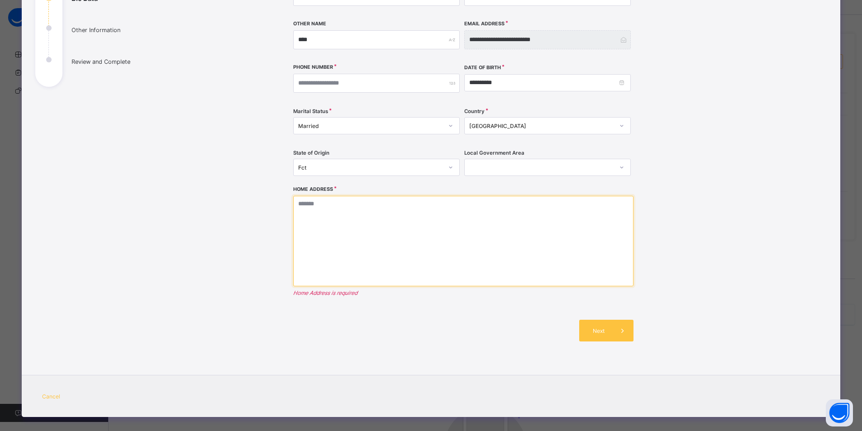
click at [379, 234] on textarea at bounding box center [463, 241] width 340 height 90
type textarea "*"
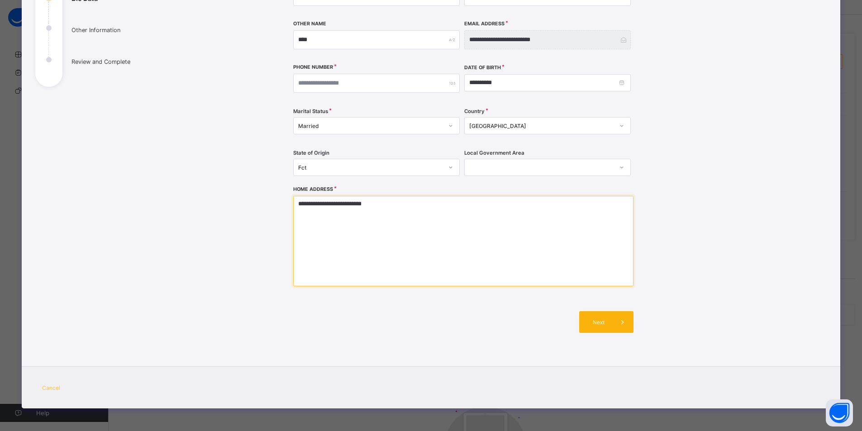
type textarea "**********"
click at [604, 322] on span "Next" at bounding box center [599, 322] width 26 height 7
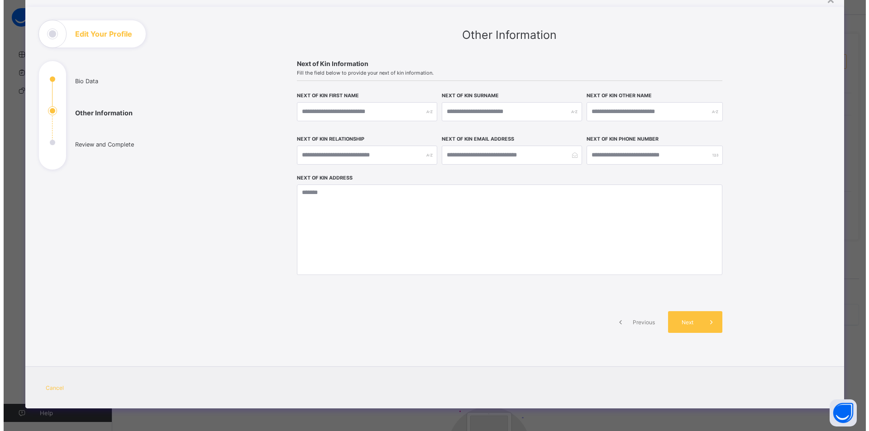
scroll to position [40, 0]
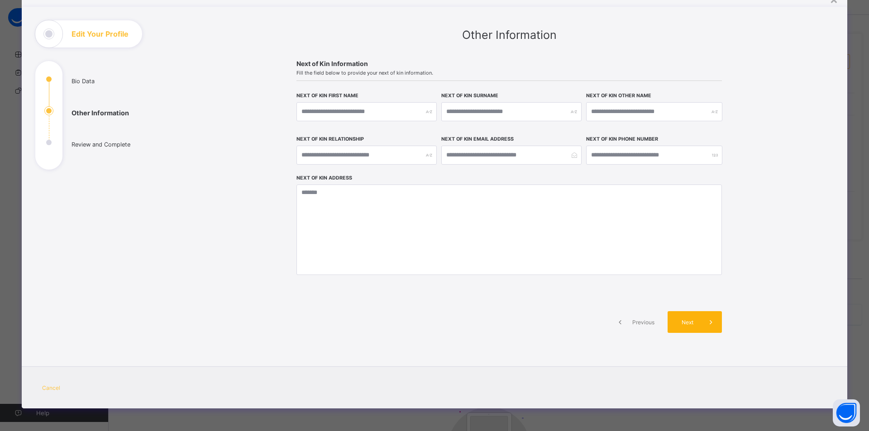
click at [688, 323] on span "Next" at bounding box center [687, 322] width 26 height 7
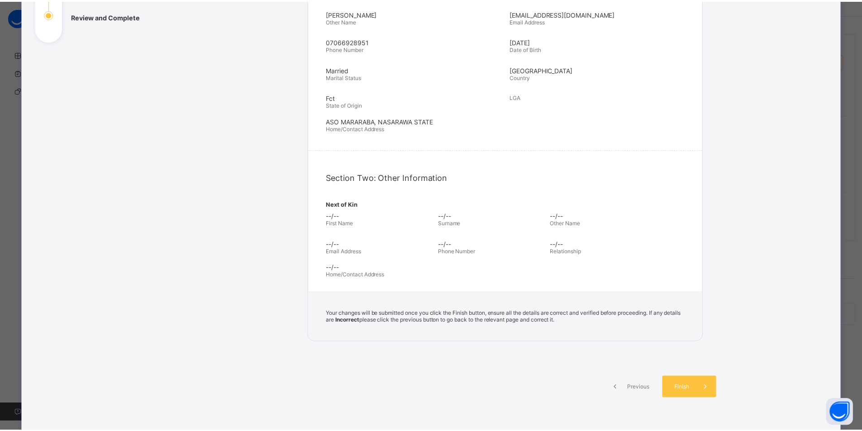
scroll to position [234, 0]
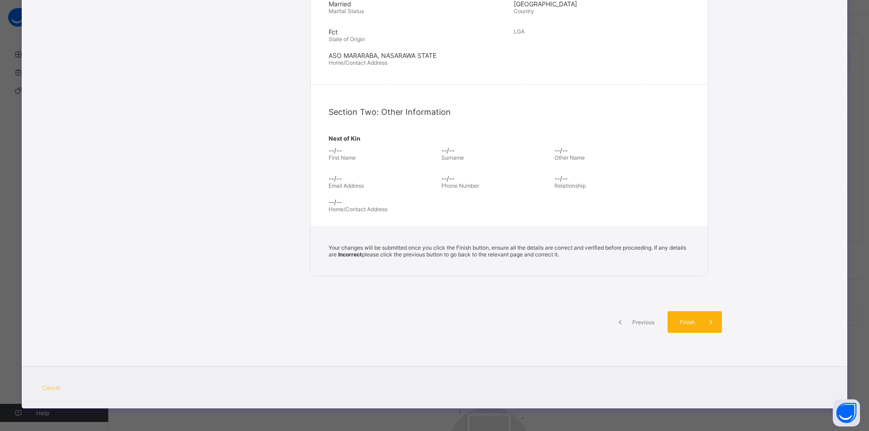
click at [695, 322] on span "Finish" at bounding box center [687, 322] width 26 height 7
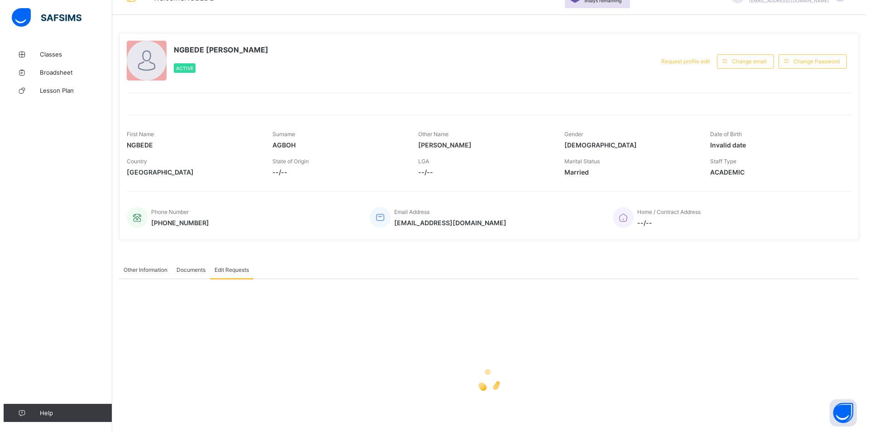
scroll to position [0, 0]
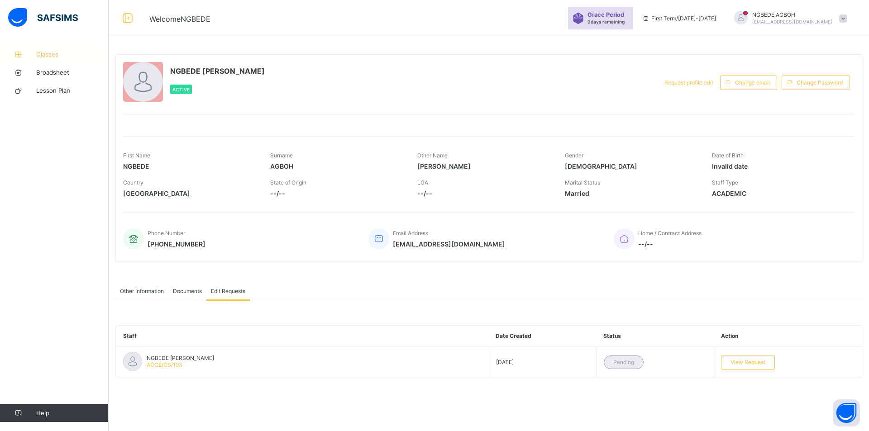
click at [53, 53] on span "Classes" at bounding box center [72, 54] width 72 height 7
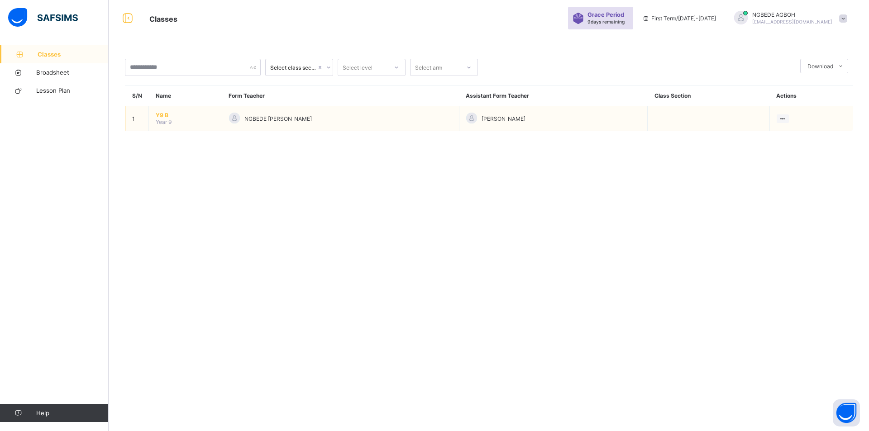
click at [689, 128] on td at bounding box center [708, 118] width 122 height 25
click at [687, 124] on td at bounding box center [708, 118] width 122 height 25
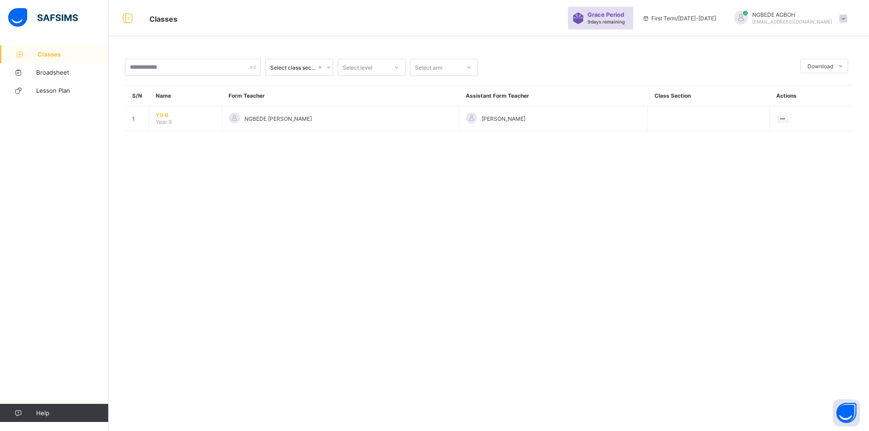
click at [330, 68] on icon at bounding box center [328, 67] width 5 height 9
click at [398, 63] on div at bounding box center [396, 67] width 15 height 14
click at [468, 67] on icon at bounding box center [468, 67] width 3 height 2
click at [449, 200] on div "Select class section Select level Select arm Download Pdf Report Excel Report S…" at bounding box center [489, 215] width 760 height 431
click at [71, 94] on span "Lesson Plan" at bounding box center [72, 90] width 72 height 7
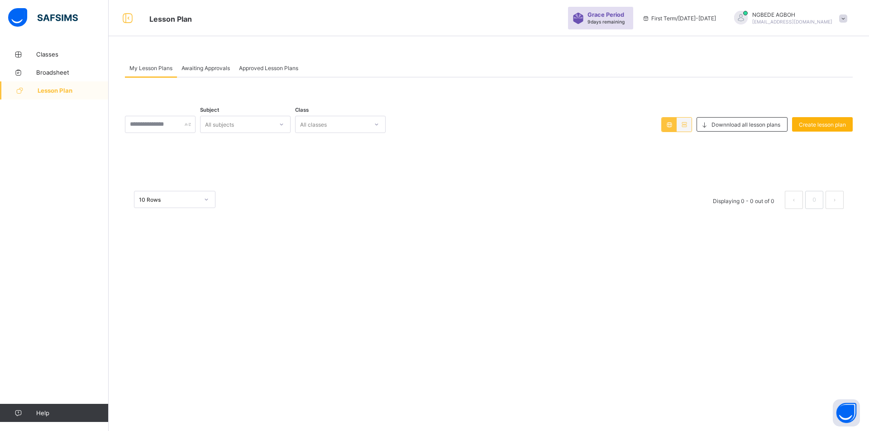
click at [831, 125] on span "Create lesson plan" at bounding box center [821, 124] width 47 height 7
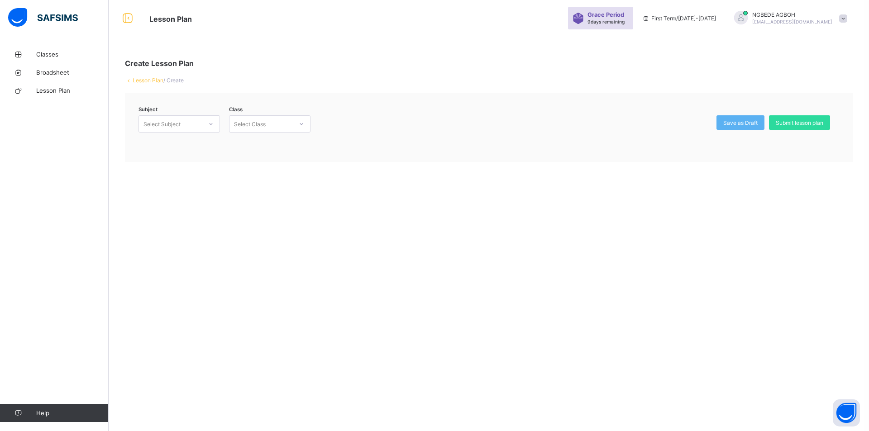
click at [216, 123] on div at bounding box center [210, 124] width 15 height 14
